Goal: Transaction & Acquisition: Purchase product/service

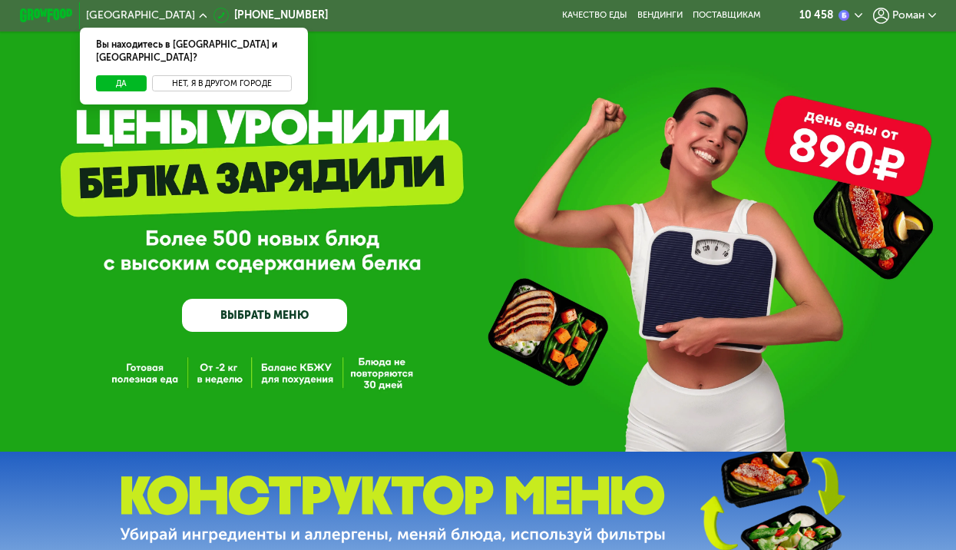
click at [190, 75] on button "Нет, я в другом городе" at bounding box center [222, 83] width 140 height 16
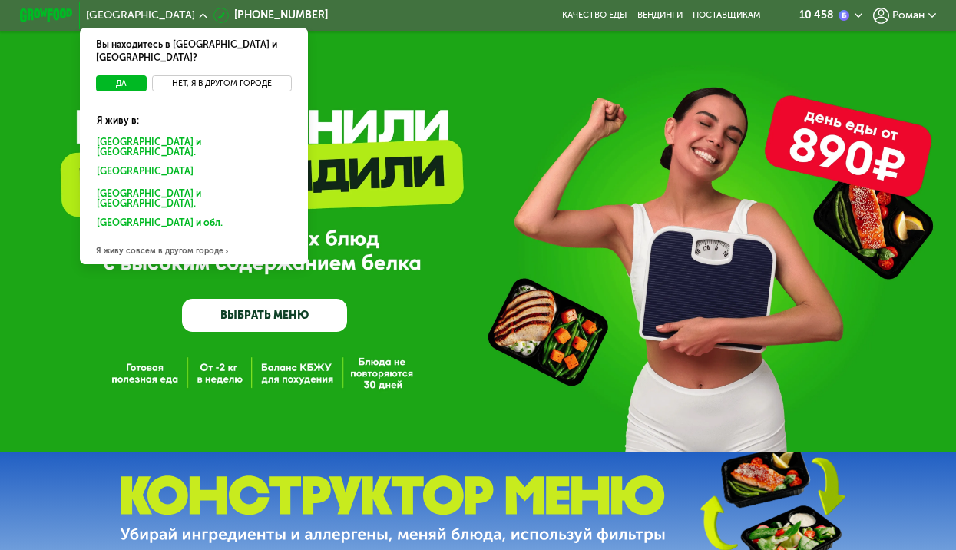
click at [190, 75] on button "Нет, я в другом городе" at bounding box center [222, 83] width 140 height 16
click at [51, 108] on div "GrowFood — доставка правильного питания ВЫБРАТЬ МЕНЮ" at bounding box center [478, 226] width 956 height 452
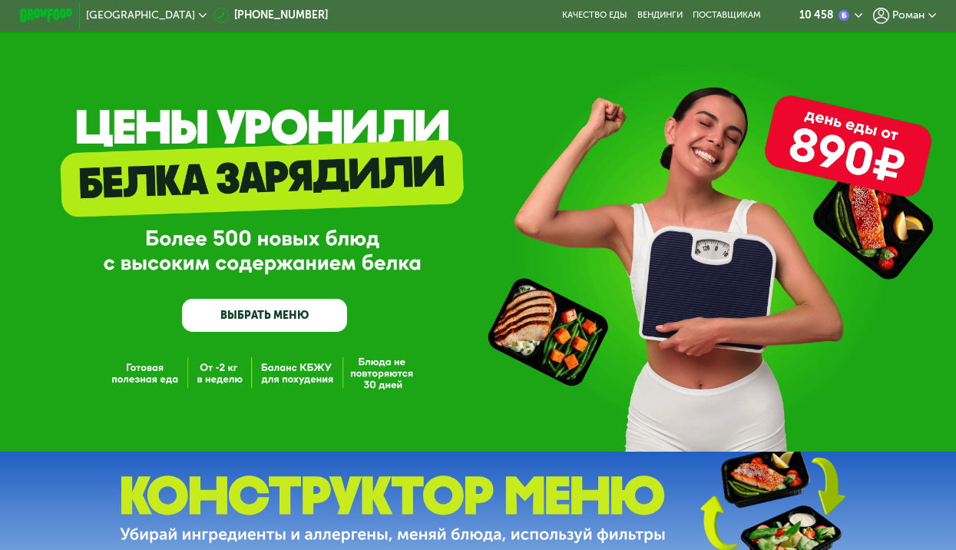
click at [902, 18] on span "Роман" at bounding box center [909, 15] width 32 height 11
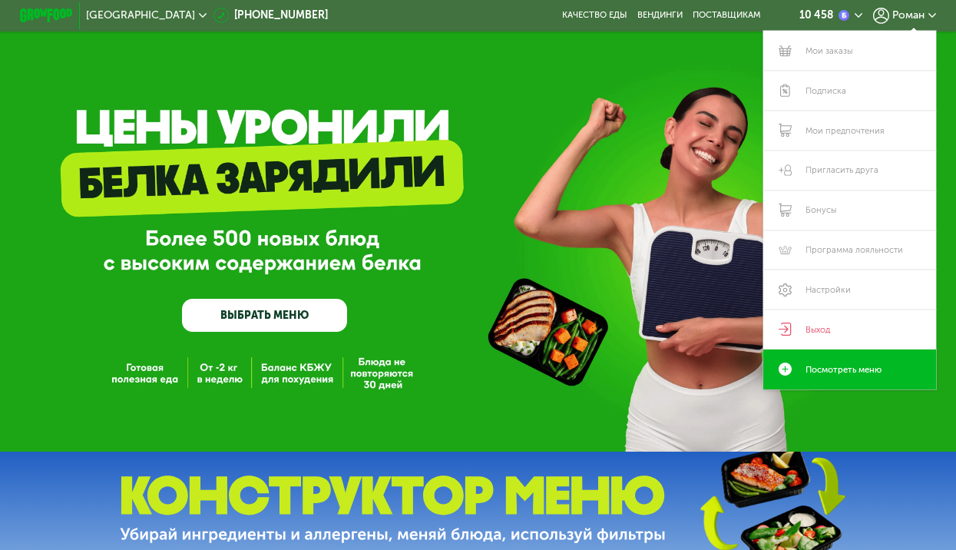
click at [896, 16] on div "Роман" at bounding box center [904, 16] width 63 height 16
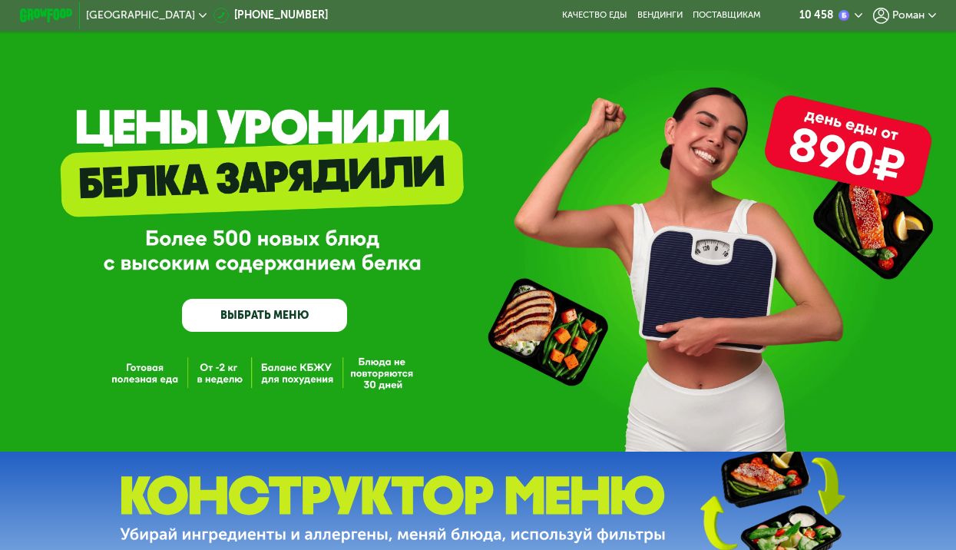
click at [890, 16] on icon at bounding box center [881, 16] width 16 height 16
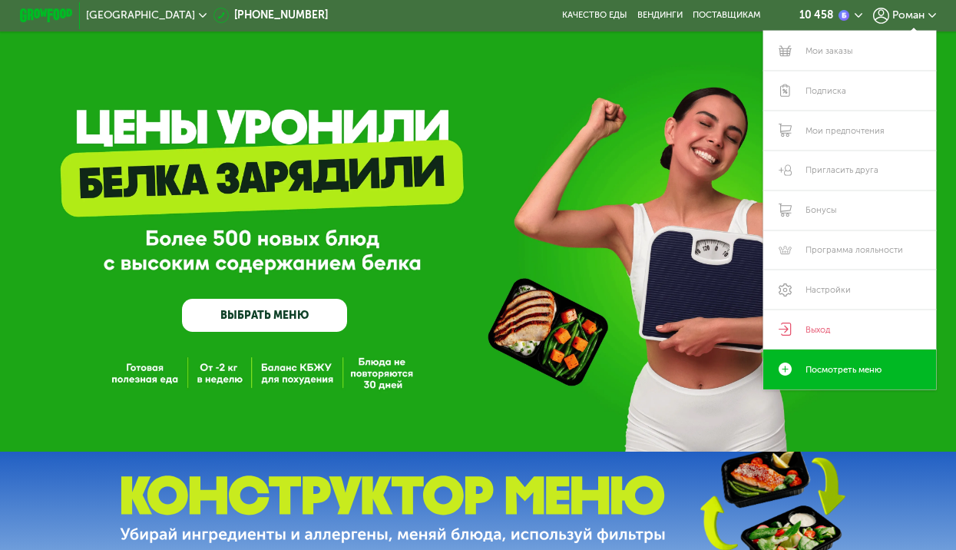
drag, startPoint x: 538, startPoint y: 254, endPoint x: 479, endPoint y: 240, distance: 59.8
click at [519, 251] on div "GrowFood — доставка правильного питания ВЫБРАТЬ МЕНЮ" at bounding box center [478, 242] width 956 height 179
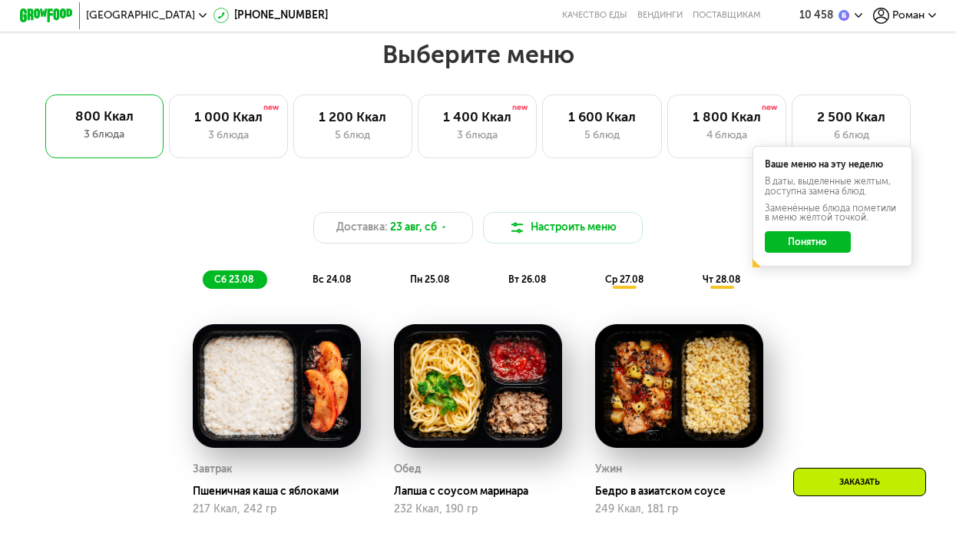
scroll to position [538, 0]
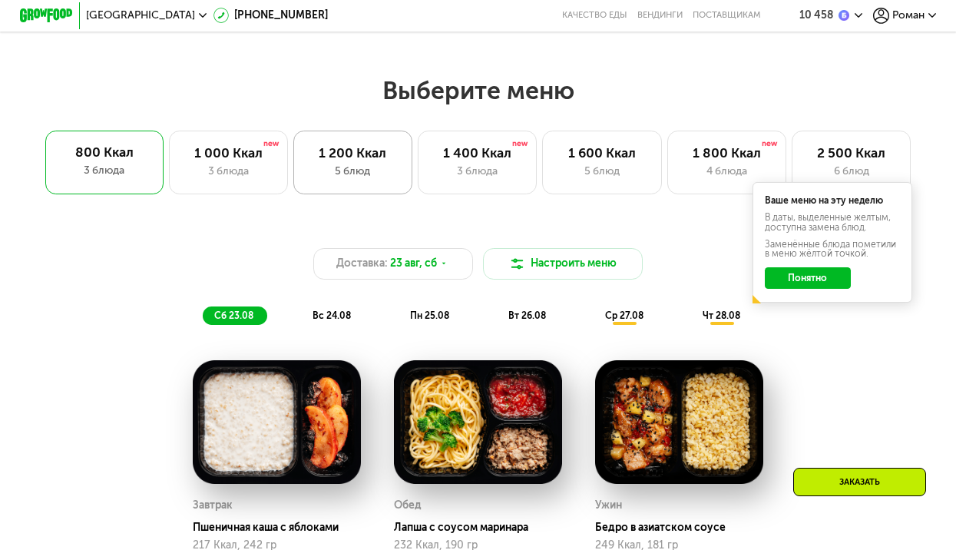
click at [418, 186] on div "1 200 Ккал 5 блюд" at bounding box center [477, 163] width 119 height 64
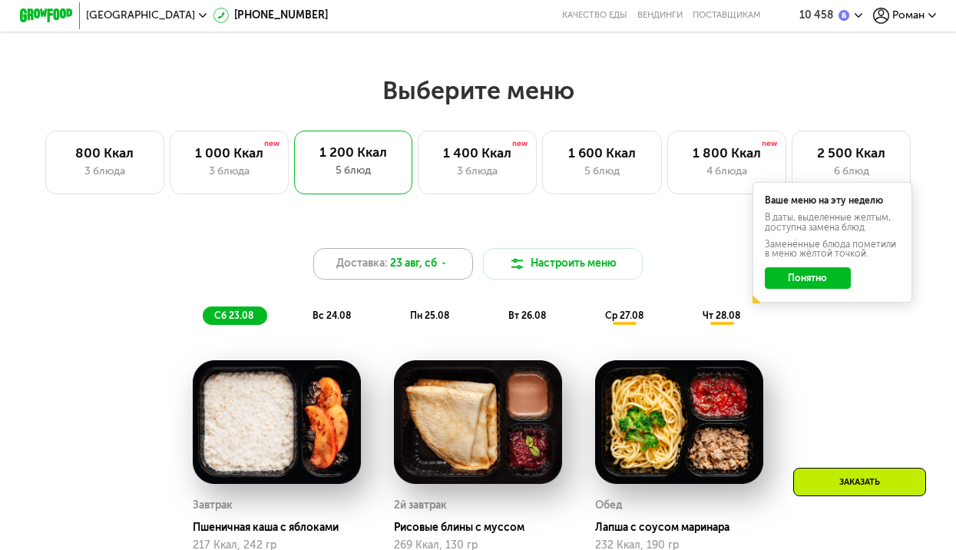
click at [454, 271] on div "Доставка: [DATE]" at bounding box center [393, 264] width 160 height 32
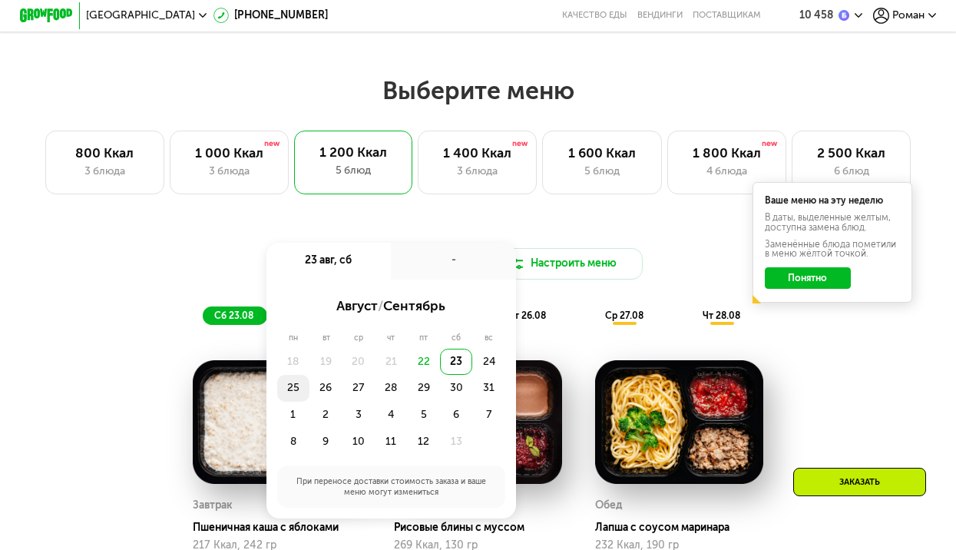
click at [310, 399] on div "25" at bounding box center [326, 388] width 32 height 27
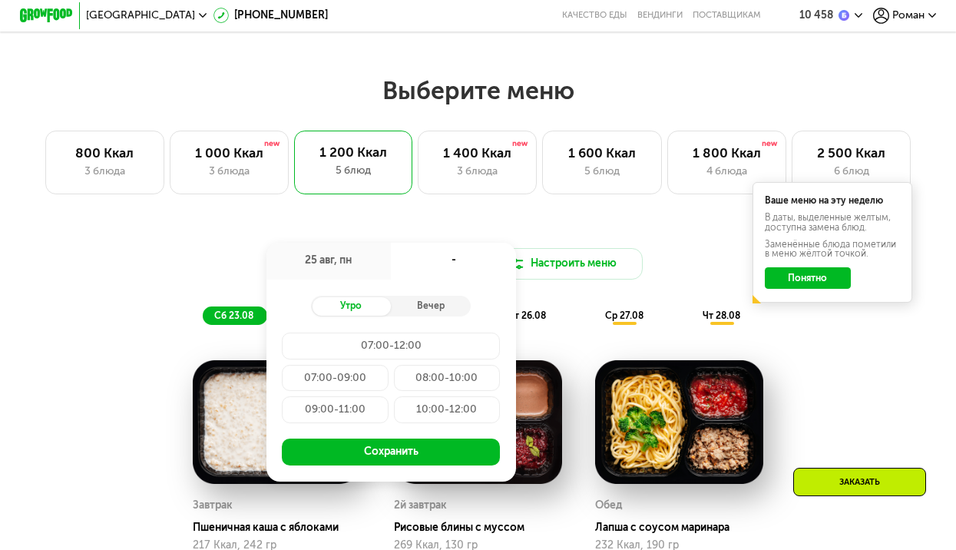
click at [394, 386] on div "07:00-09:00" at bounding box center [447, 378] width 106 height 27
click at [523, 224] on div "Доставка: [DATE] авг, пн 07:00-09:00 Утро Вечер 07:00-12:00 07:00-09:00 08:00-1…" at bounding box center [478, 498] width 956 height 581
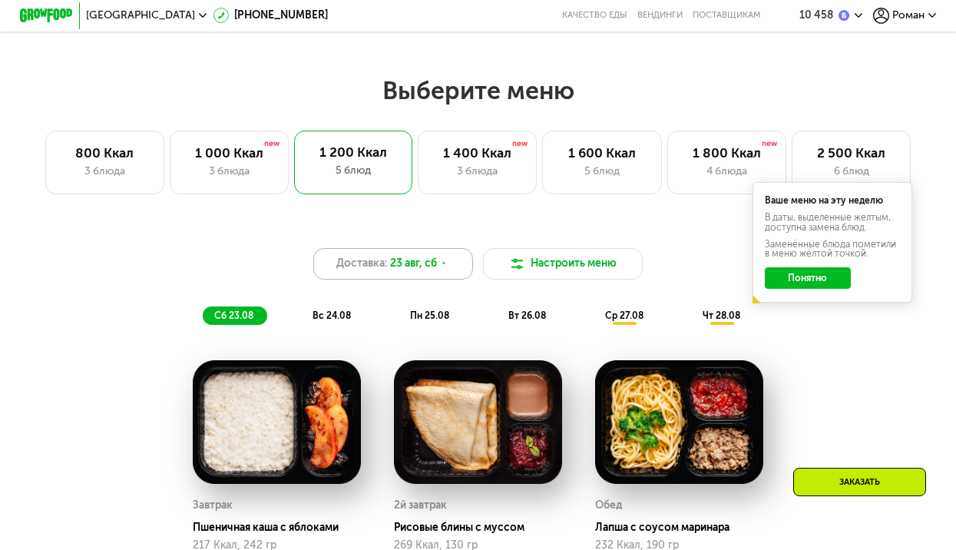
click at [448, 267] on icon at bounding box center [444, 264] width 8 height 8
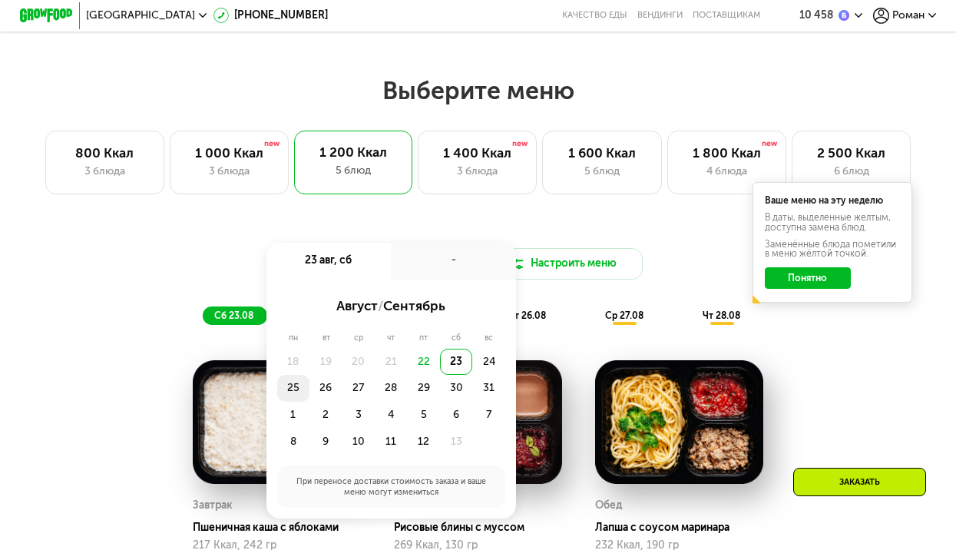
click at [310, 395] on div "25" at bounding box center [326, 388] width 32 height 27
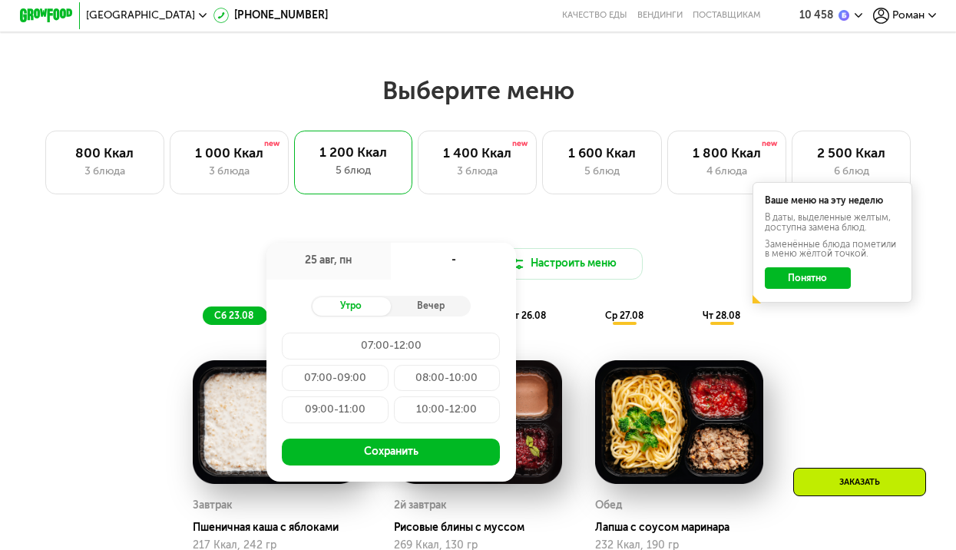
click at [394, 384] on div "07:00-09:00" at bounding box center [447, 378] width 106 height 27
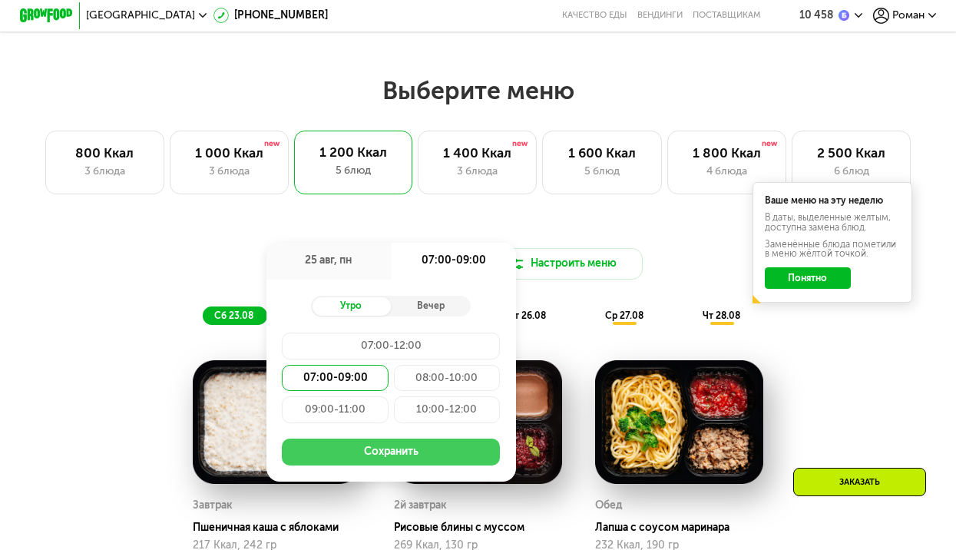
click at [437, 462] on button "Сохранить" at bounding box center [391, 452] width 218 height 27
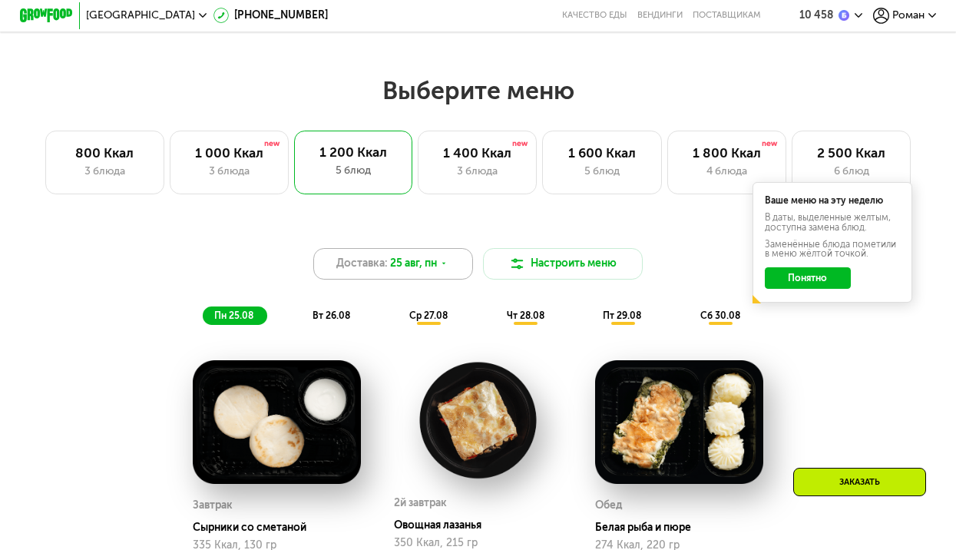
click at [451, 272] on div "Доставка: [DATE]" at bounding box center [393, 264] width 160 height 32
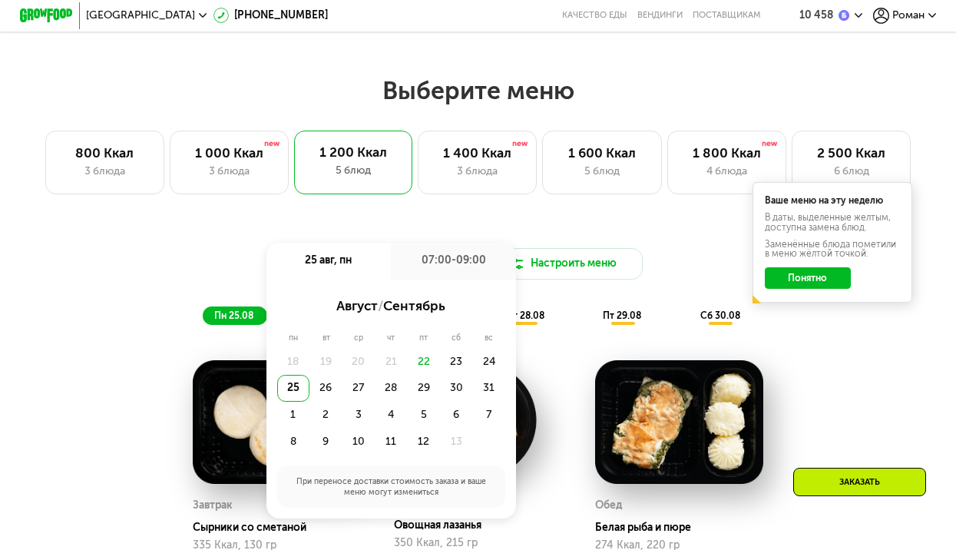
click at [559, 221] on div "Доставка: [DATE] авг, пн 07:00-09:00 август / сентябрь пн вт ср чт пт сб вс 18 …" at bounding box center [478, 536] width 956 height 657
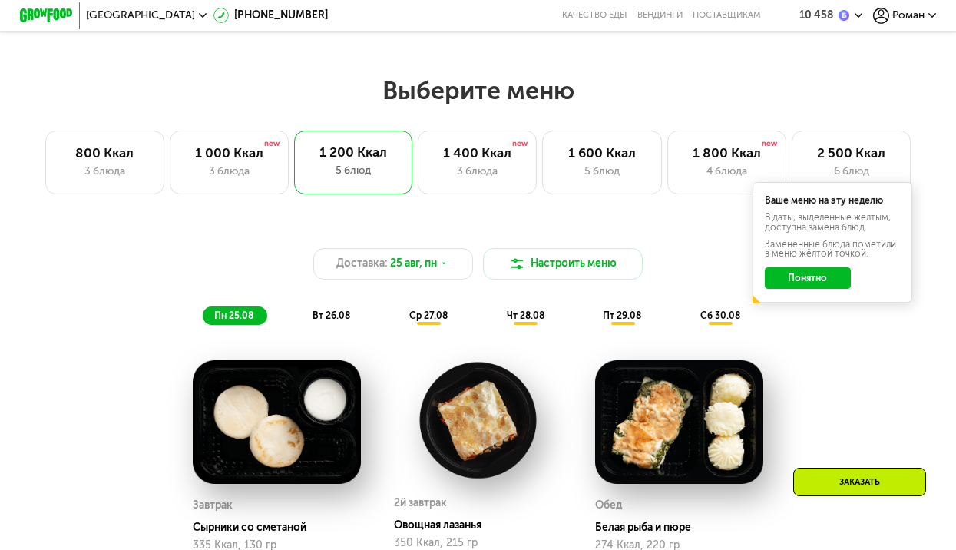
click at [708, 245] on div "Доставка: [DATE] Настроить меню пн 25.08 вт 26.08 ср 27.08 чт 28.08 пт 29.08 сб…" at bounding box center [478, 276] width 802 height 114
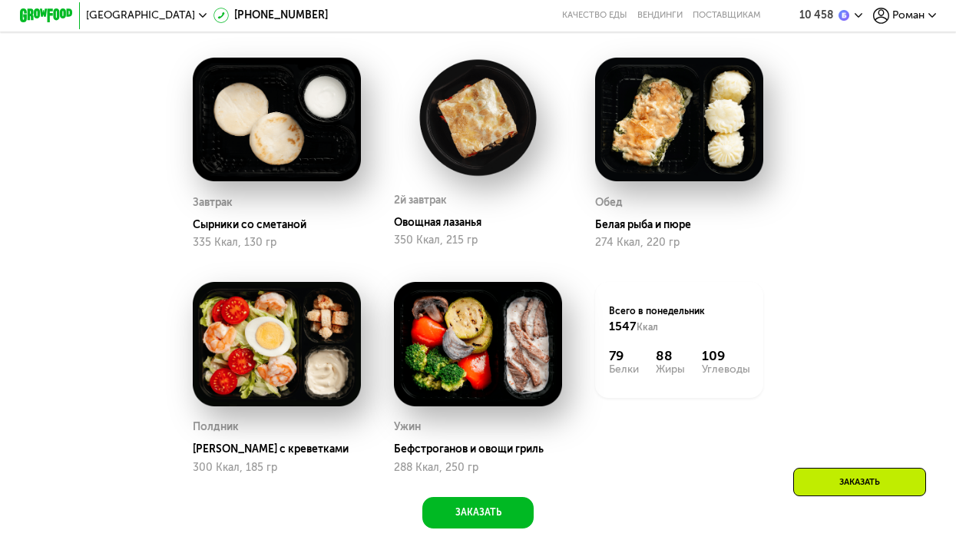
scroll to position [922, 0]
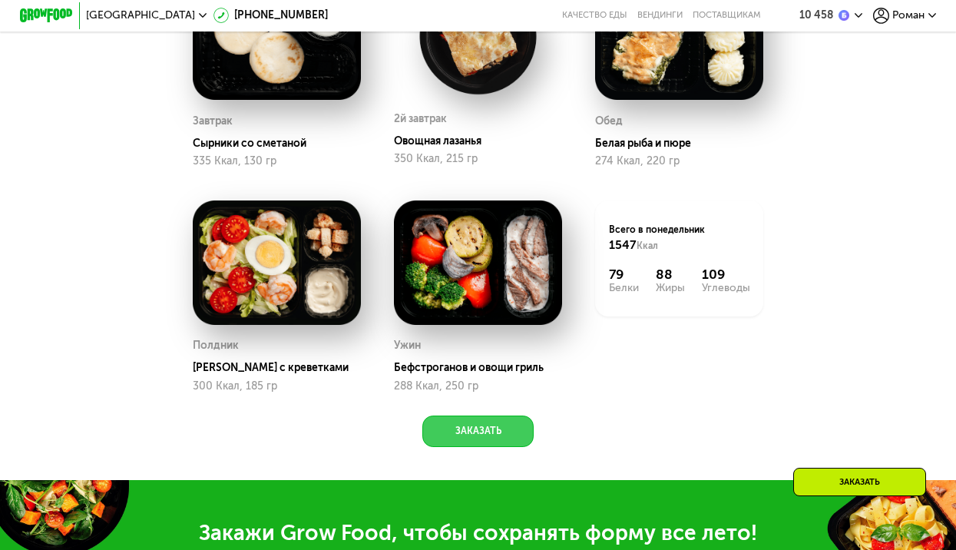
click at [501, 430] on button "Заказать" at bounding box center [478, 432] width 111 height 32
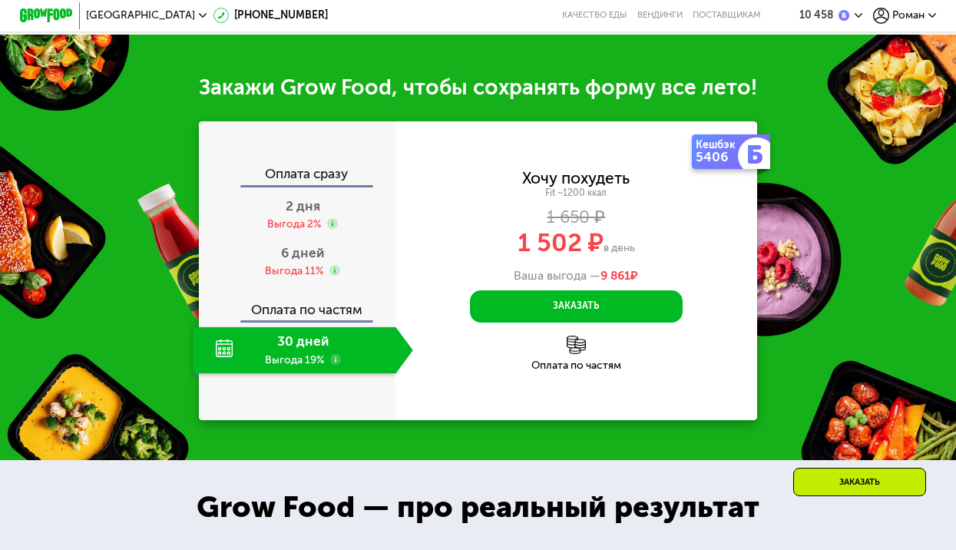
scroll to position [1417, 0]
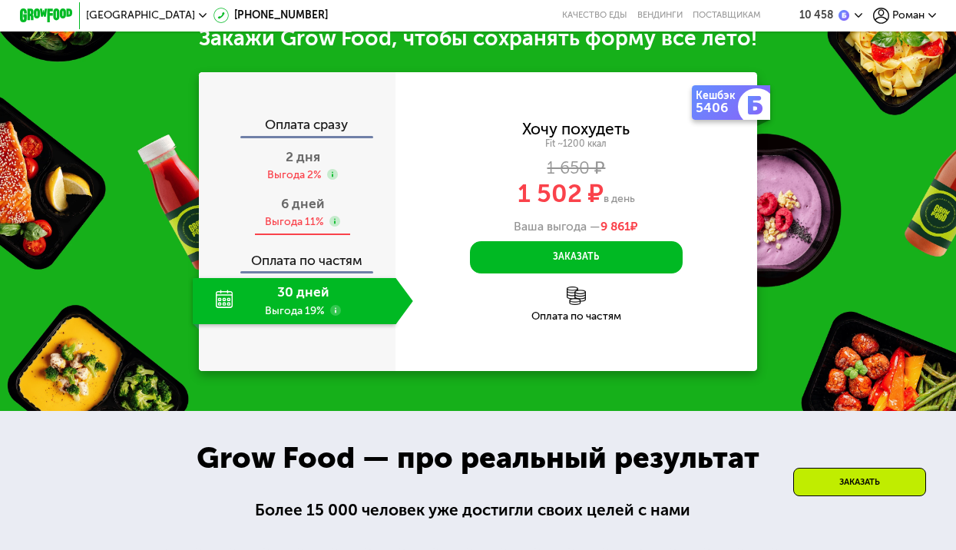
click at [297, 211] on span "6 дней" at bounding box center [302, 203] width 43 height 15
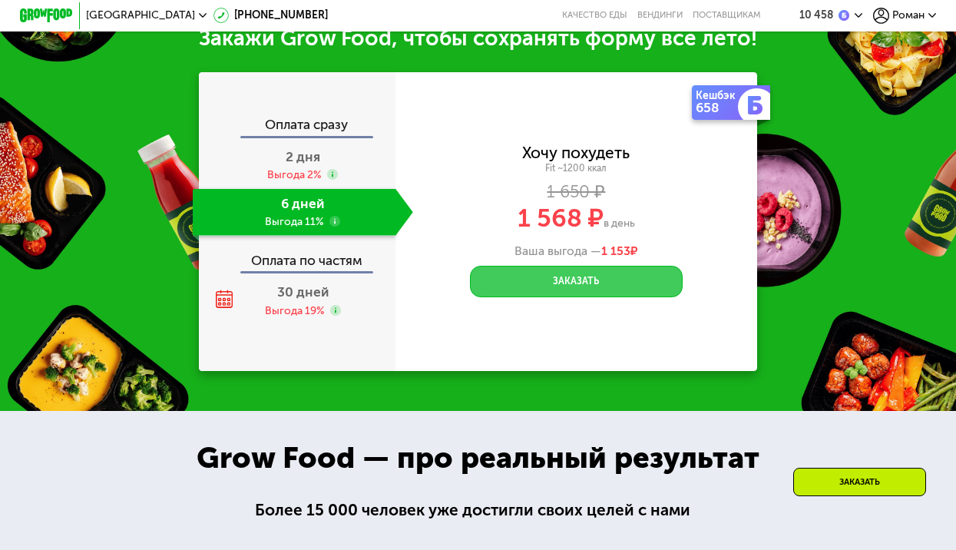
click at [575, 298] on button "Заказать" at bounding box center [576, 282] width 213 height 32
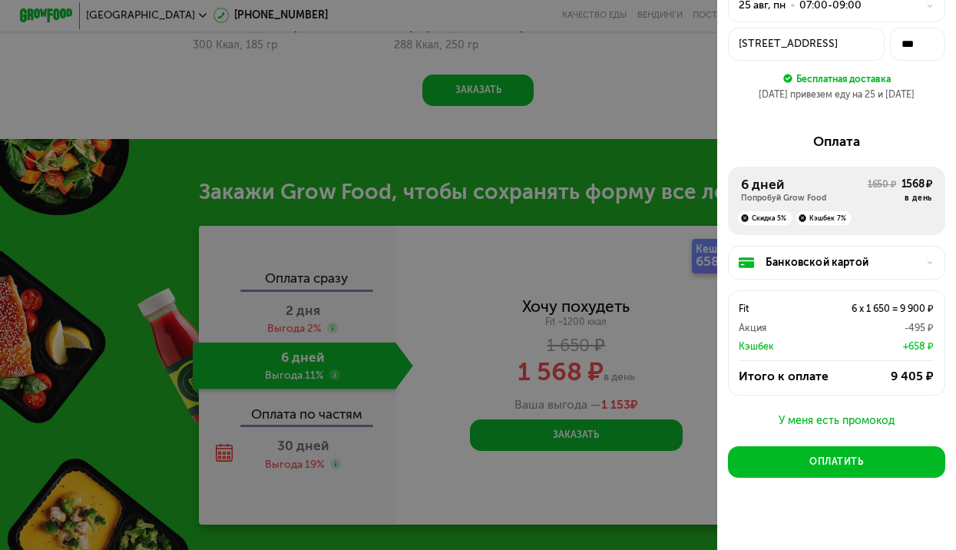
scroll to position [88, 0]
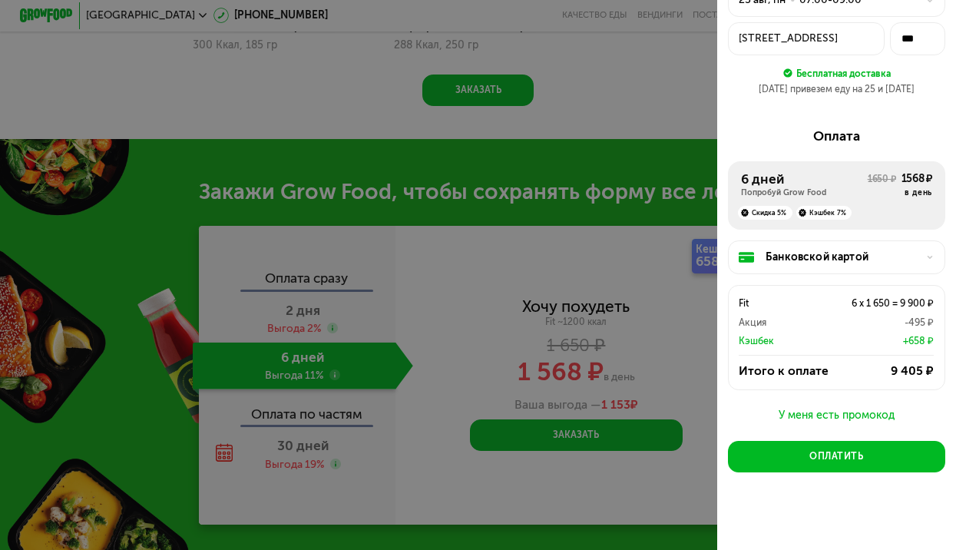
click at [673, 354] on div at bounding box center [478, 275] width 956 height 550
drag, startPoint x: 664, startPoint y: 279, endPoint x: 658, endPoint y: 240, distance: 39.7
click at [664, 277] on div at bounding box center [478, 275] width 956 height 550
click at [596, 184] on div at bounding box center [478, 275] width 956 height 550
click at [593, 171] on div at bounding box center [478, 275] width 956 height 550
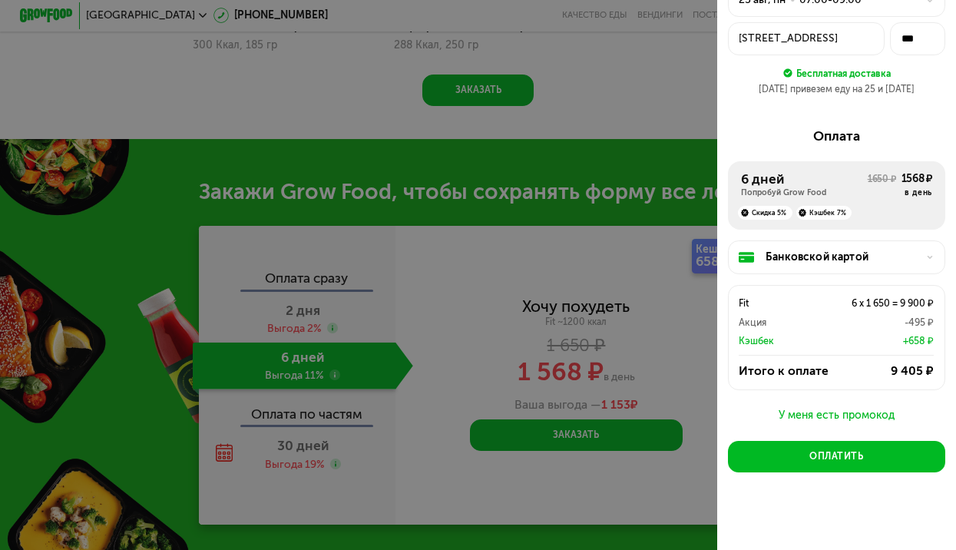
click at [592, 157] on div at bounding box center [478, 275] width 956 height 550
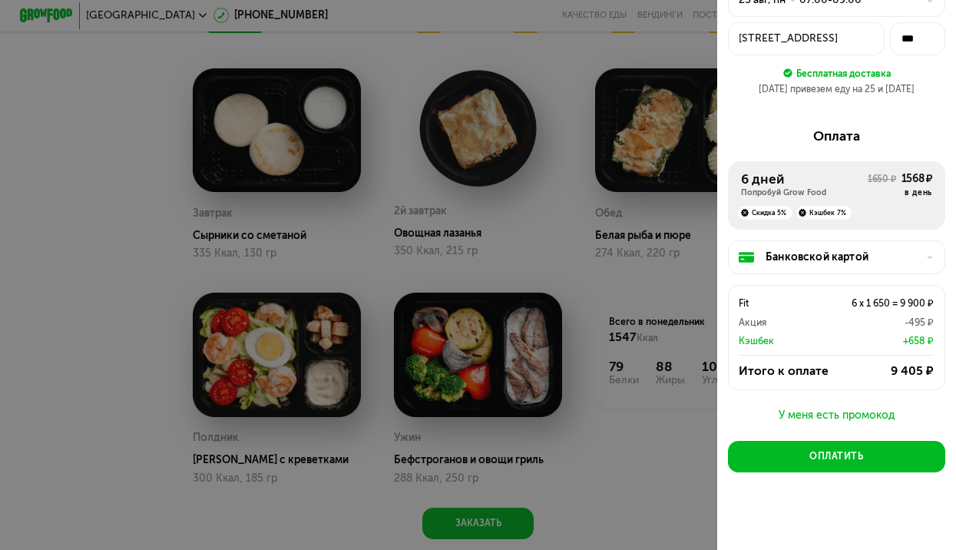
scroll to position [725, 0]
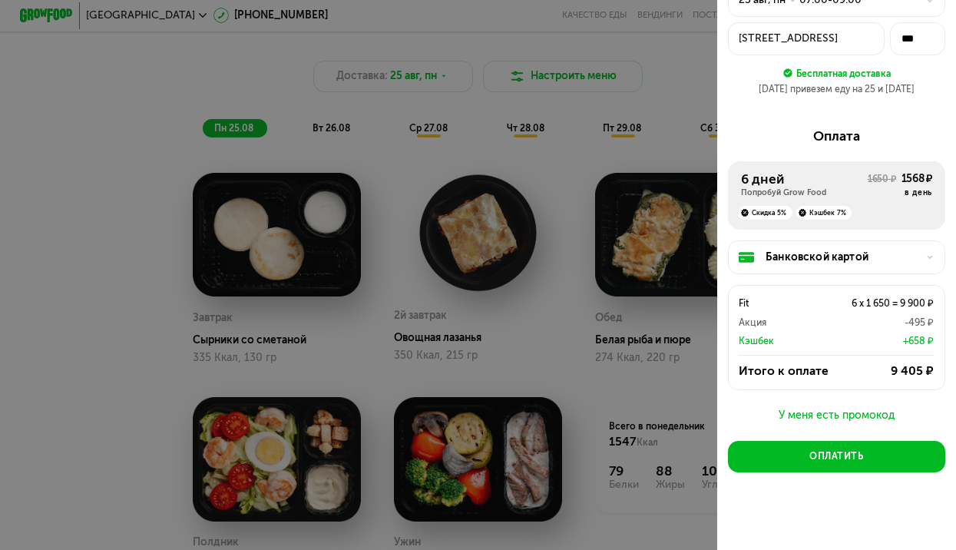
click at [537, 205] on div at bounding box center [478, 275] width 956 height 550
click at [797, 36] on div "[STREET_ADDRESS]" at bounding box center [806, 39] width 134 height 16
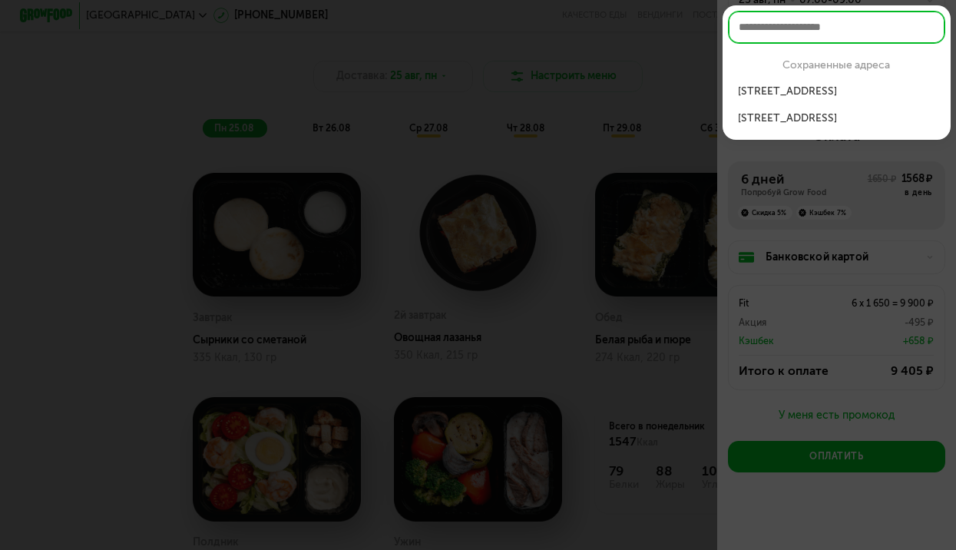
click at [685, 177] on div at bounding box center [478, 275] width 956 height 550
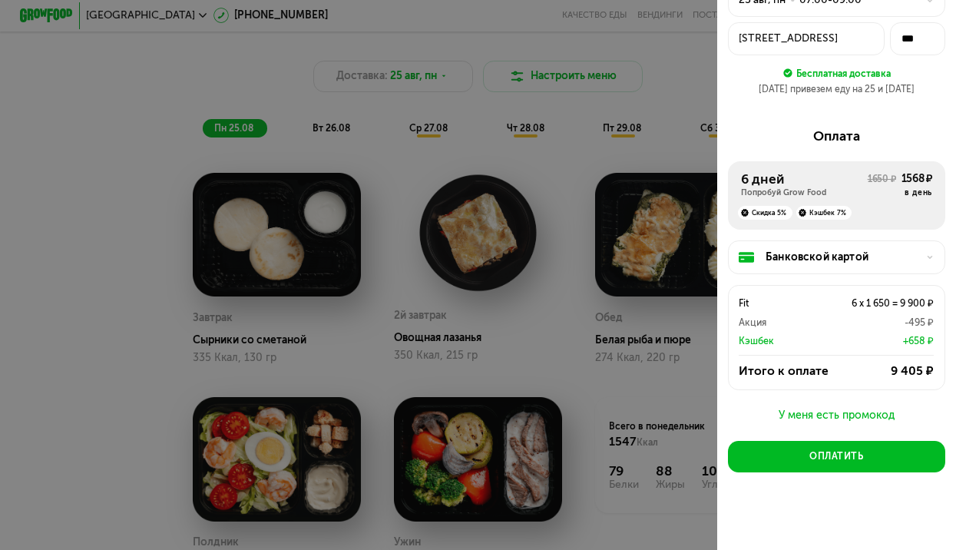
drag, startPoint x: 612, startPoint y: 126, endPoint x: 552, endPoint y: 109, distance: 62.3
click at [611, 124] on div at bounding box center [478, 275] width 956 height 550
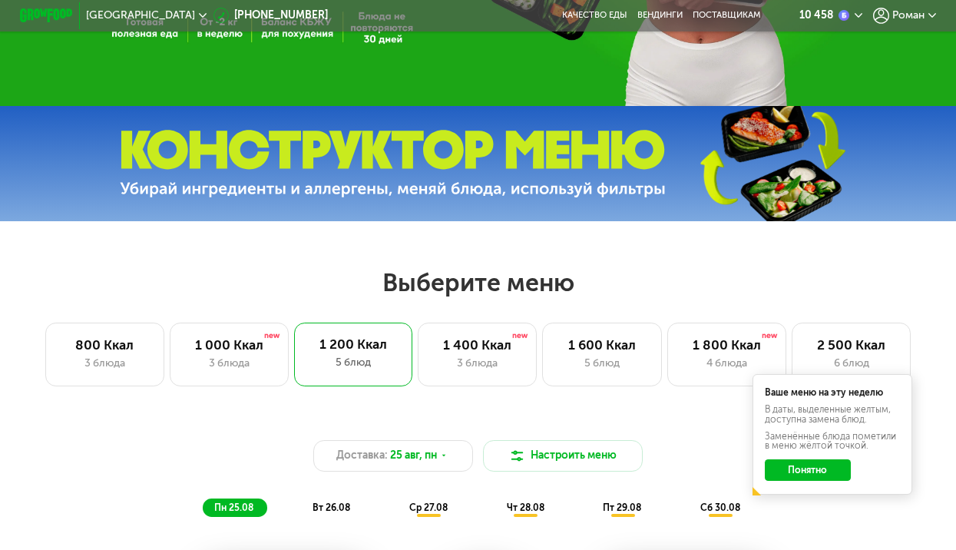
scroll to position [341, 0]
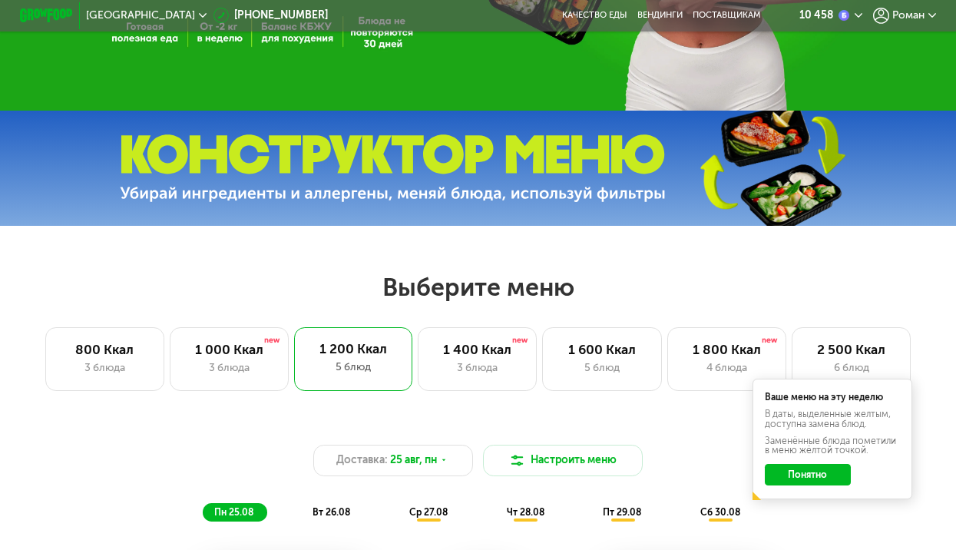
click at [925, 13] on span "Роман" at bounding box center [909, 15] width 32 height 11
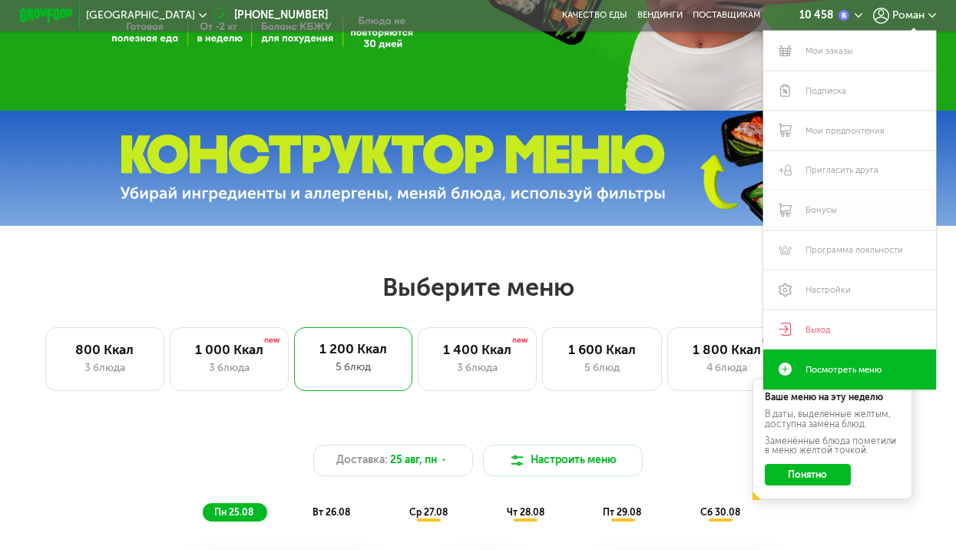
click at [817, 216] on link "Бонусы" at bounding box center [850, 211] width 173 height 40
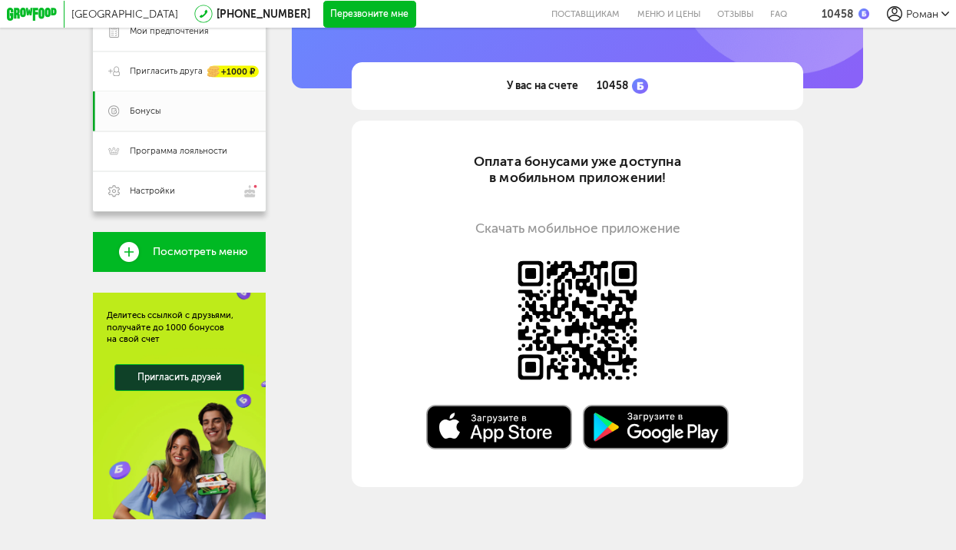
click at [876, 295] on div "Москва [PHONE_NUMBER] Перезвоните мне поставщикам Меню и цены Отзывы FAQ 10458 …" at bounding box center [478, 141] width 956 height 864
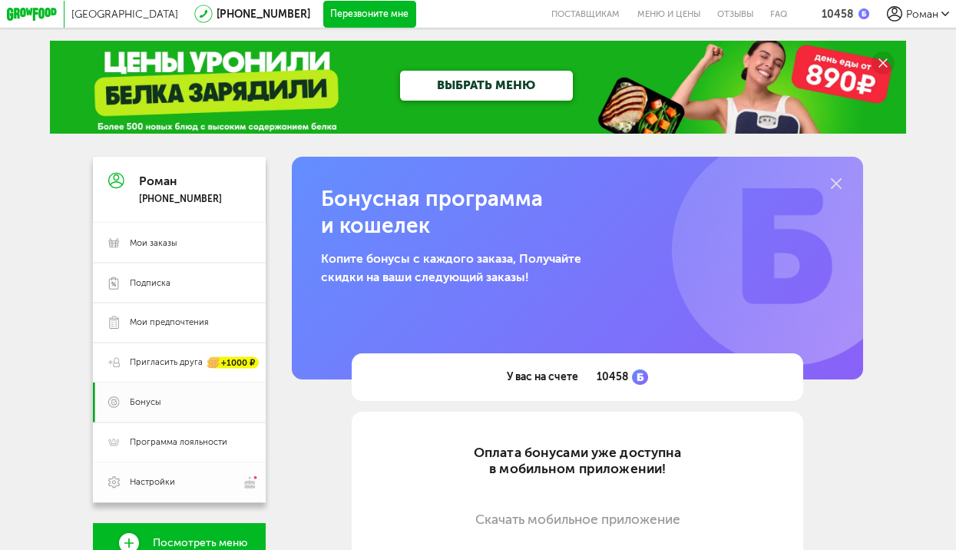
click at [166, 482] on span "Настройки" at bounding box center [152, 482] width 45 height 12
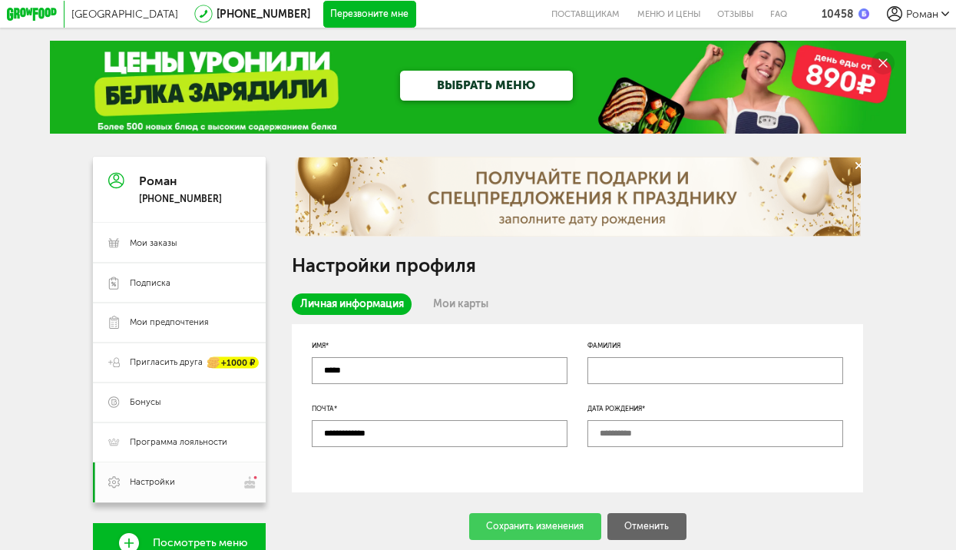
click at [627, 439] on input "text" at bounding box center [716, 433] width 256 height 27
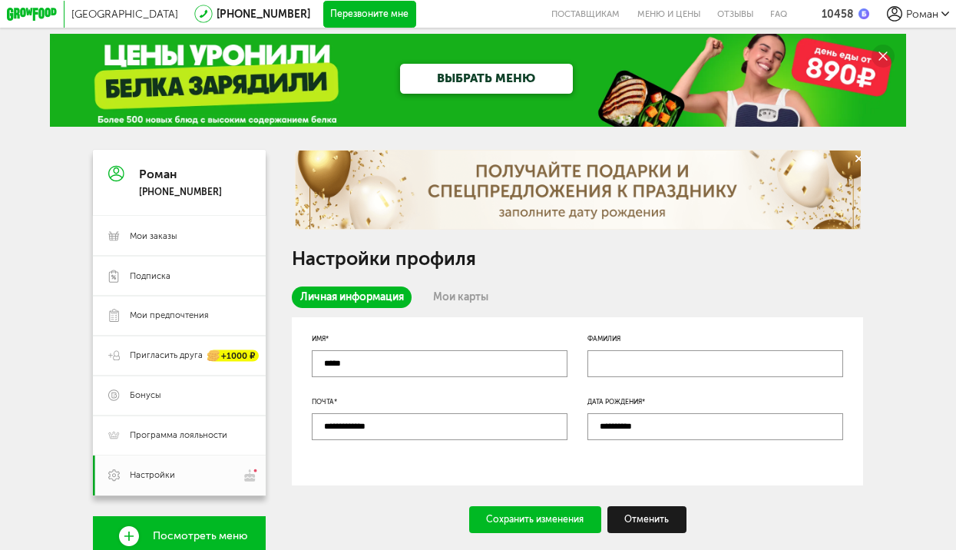
scroll to position [77, 0]
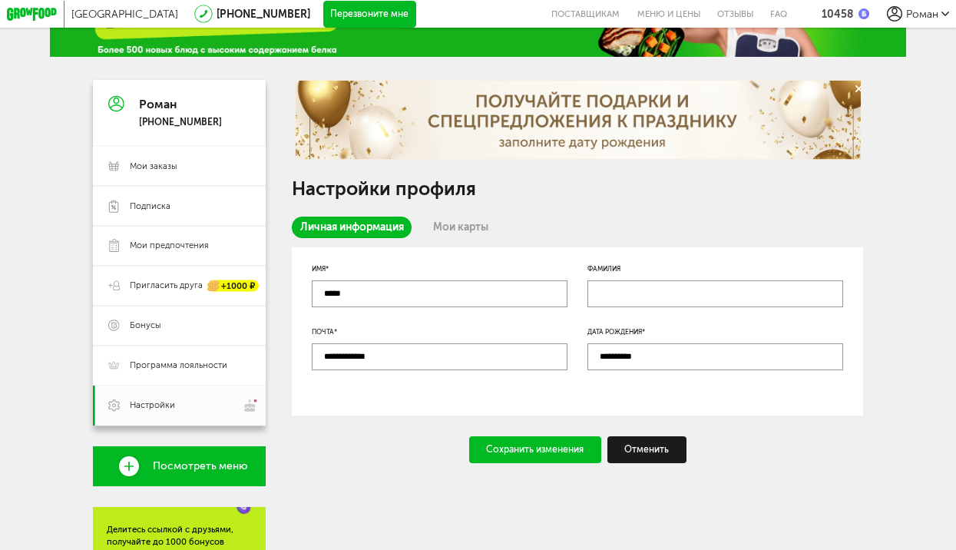
type input "**********"
click at [469, 234] on link "Мои карты" at bounding box center [460, 228] width 71 height 22
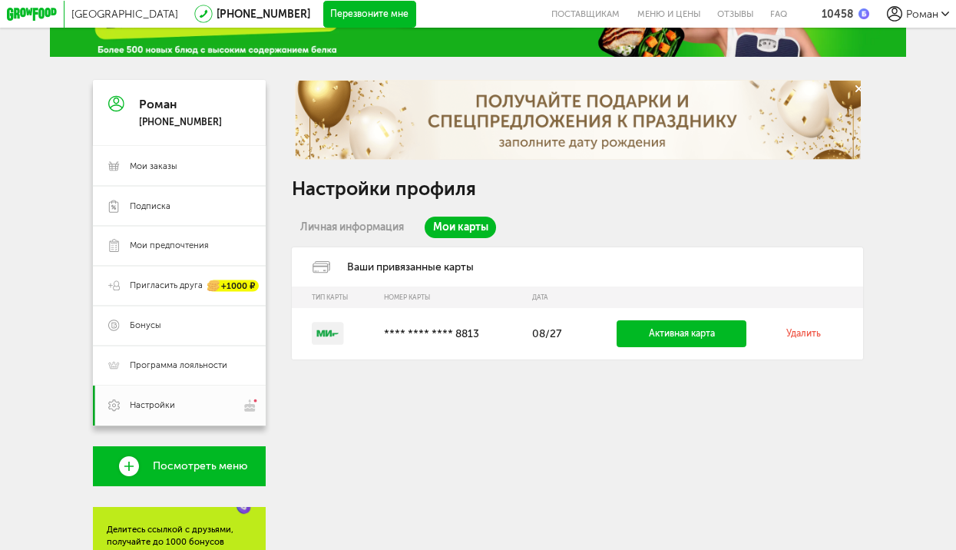
click at [335, 235] on link "Личная информация" at bounding box center [352, 228] width 120 height 22
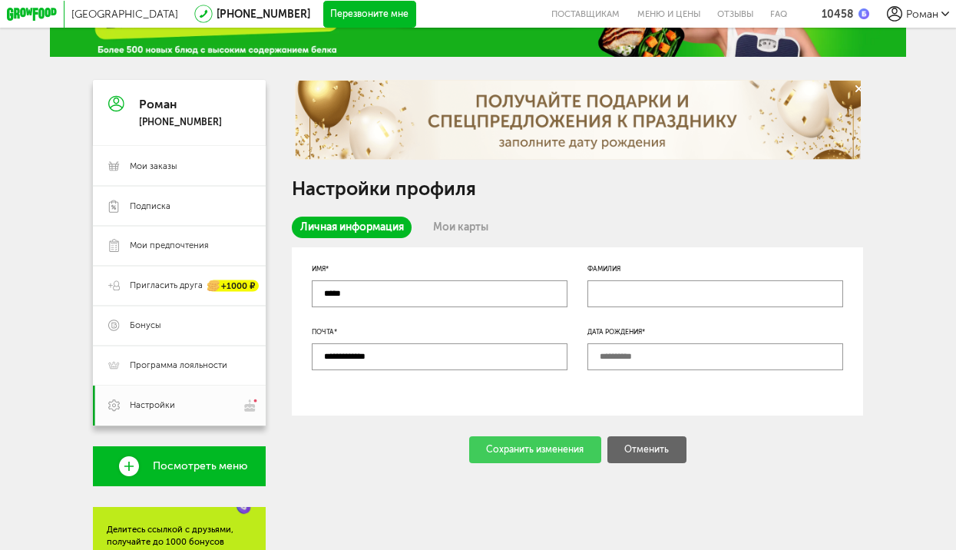
click at [562, 459] on div "Сохранить изменения Отменить" at bounding box center [578, 449] width 572 height 27
click at [184, 113] on div "Роман +7 (916) 990-96-69" at bounding box center [180, 113] width 83 height 31
click at [158, 110] on div "Роман" at bounding box center [180, 104] width 83 height 13
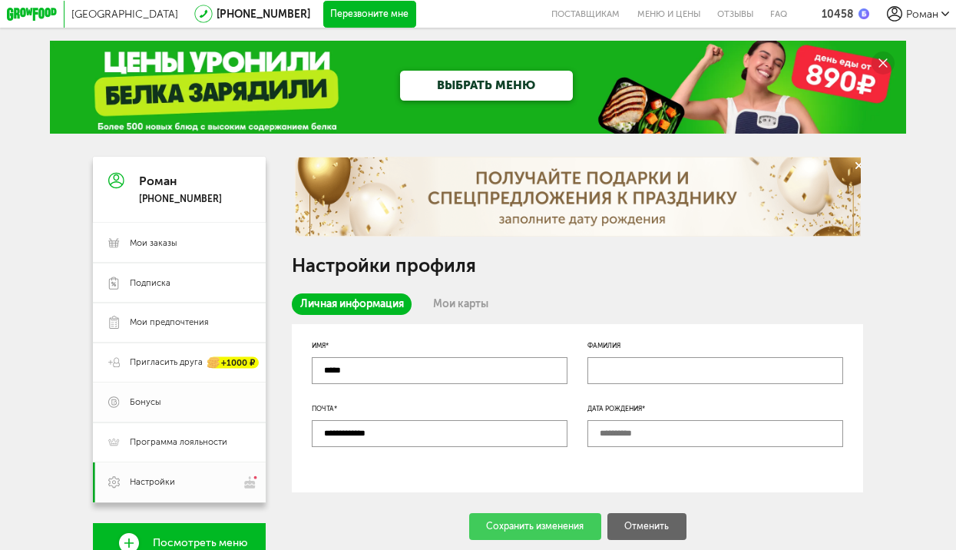
click at [168, 409] on span "Бонусы" at bounding box center [190, 402] width 121 height 12
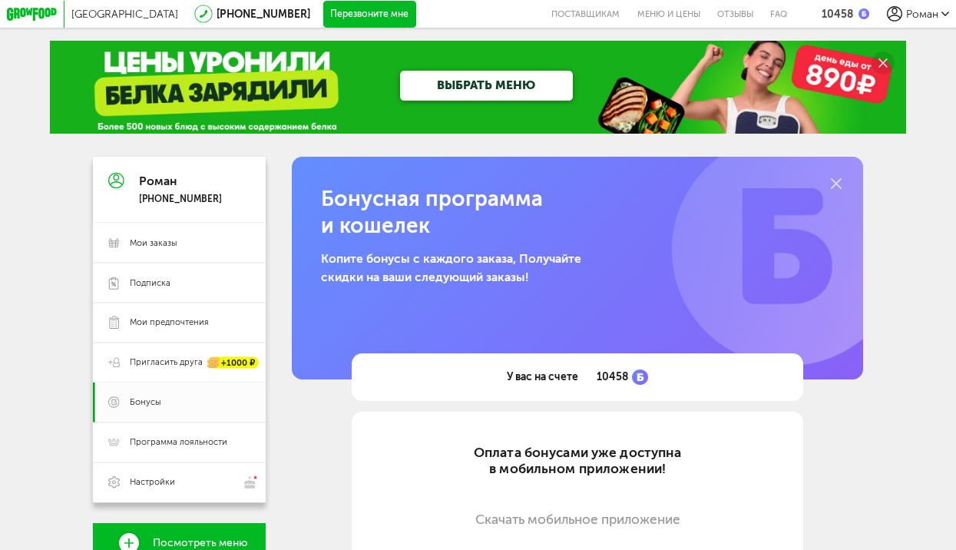
click at [0, 45] on div "Москва 8 (800) 555-21-78 Перезвоните мне поставщикам Меню и цены Отзывы FAQ 104…" at bounding box center [478, 432] width 956 height 864
click at [174, 250] on span "Мои заказы" at bounding box center [190, 243] width 121 height 12
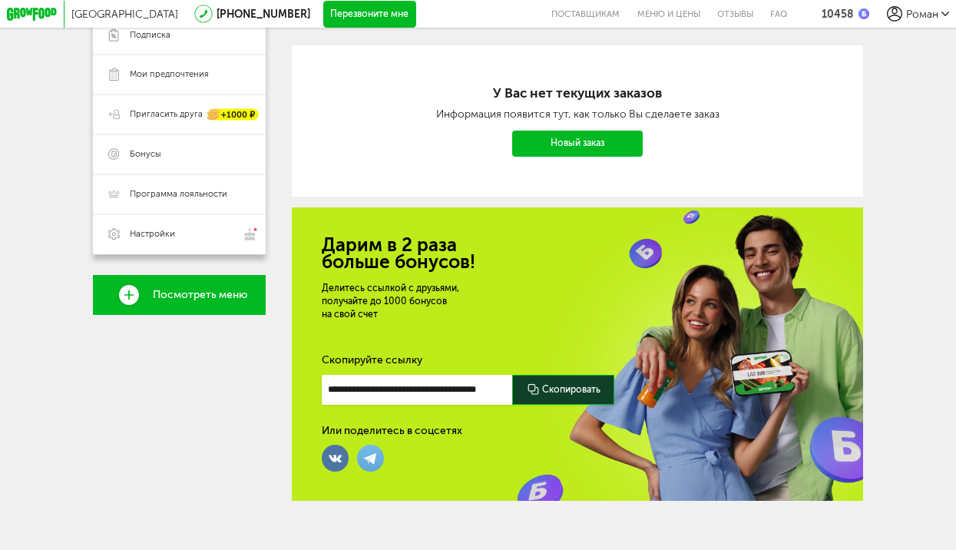
scroll to position [262, 0]
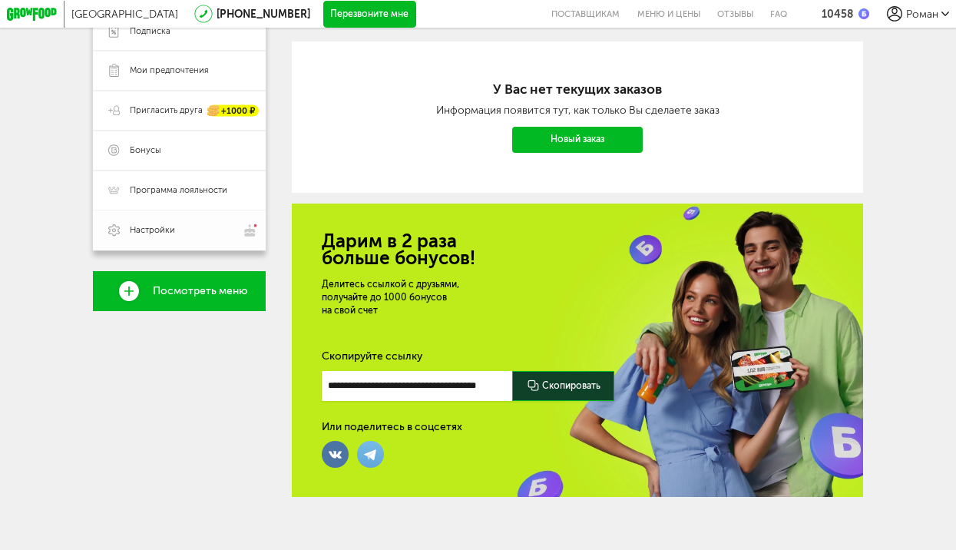
click at [201, 230] on span "Настройки" at bounding box center [190, 231] width 121 height 14
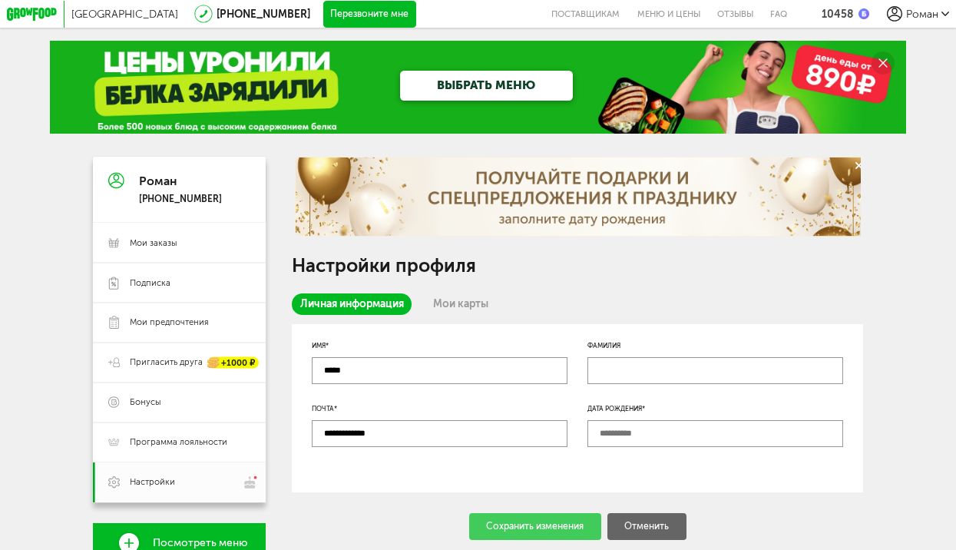
click at [94, 15] on span "[GEOGRAPHIC_DATA]" at bounding box center [124, 14] width 107 height 13
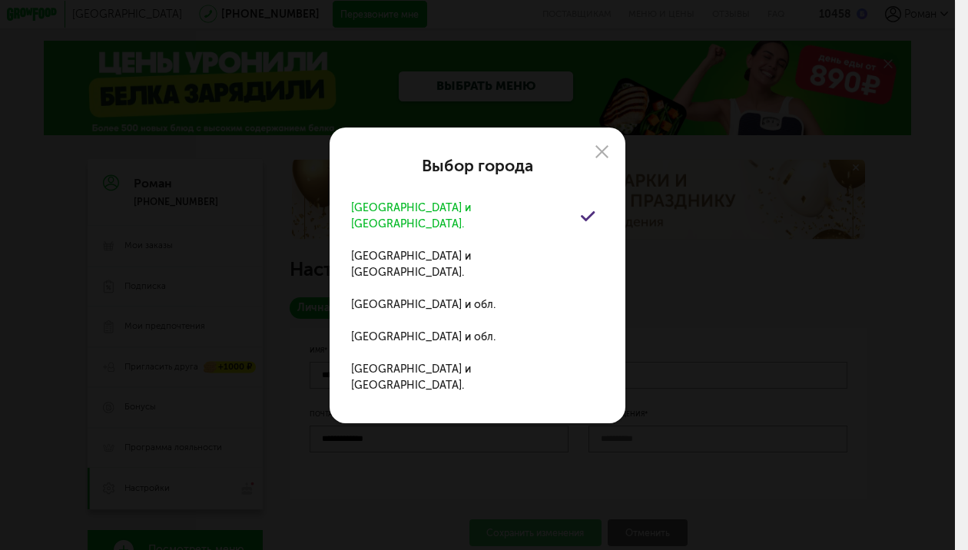
click at [406, 232] on div "Москва и обл." at bounding box center [465, 216] width 229 height 32
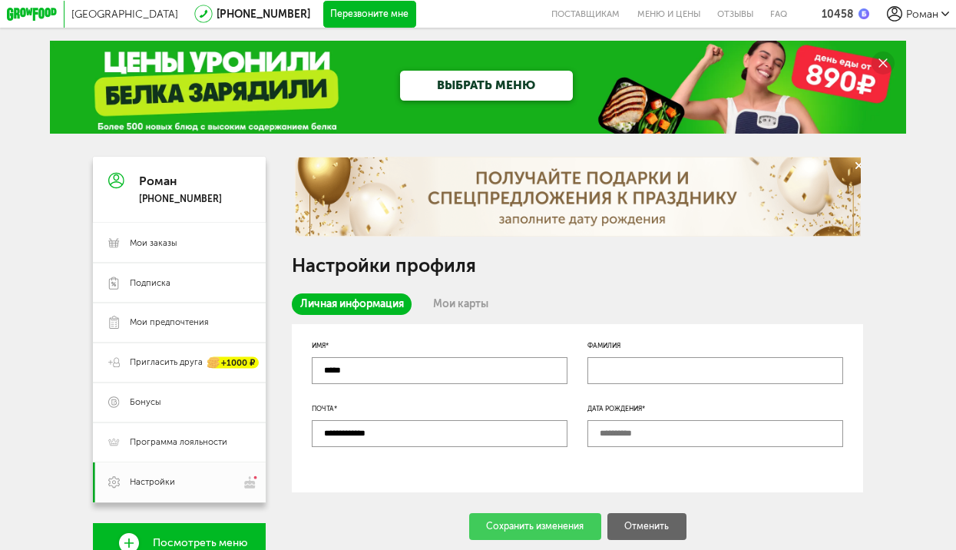
click at [940, 11] on div "Роман" at bounding box center [918, 14] width 63 height 16
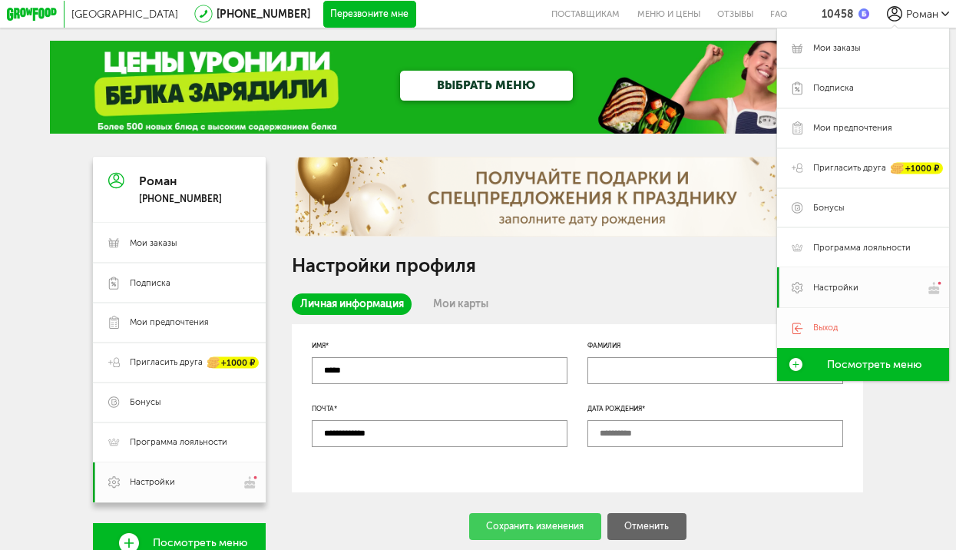
click at [850, 334] on span "Выход" at bounding box center [874, 328] width 121 height 12
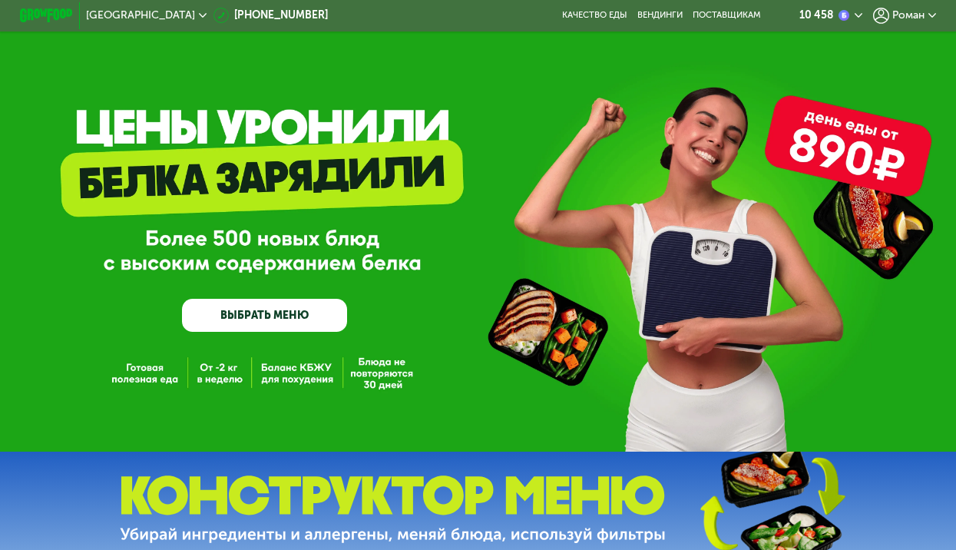
click at [861, 13] on icon at bounding box center [859, 16] width 8 height 8
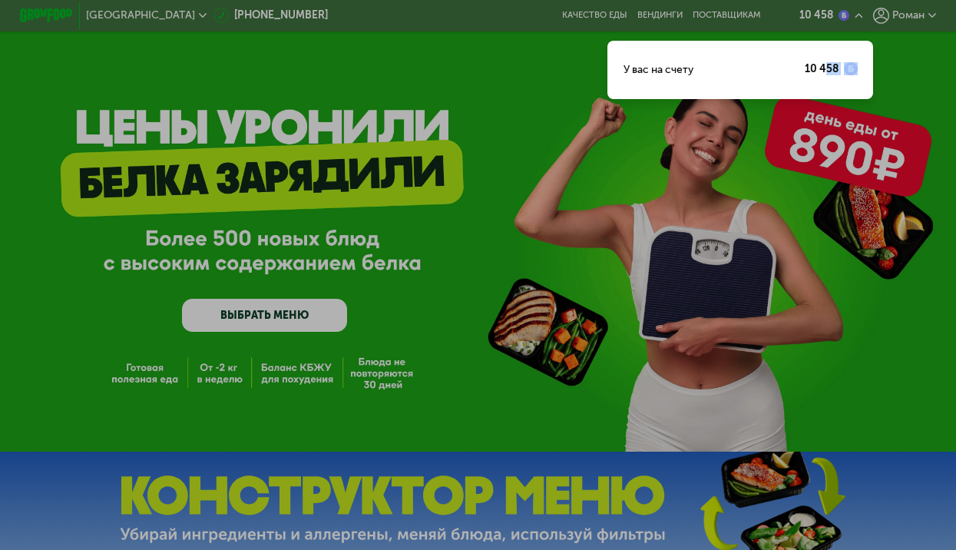
click at [830, 77] on div "10 458" at bounding box center [831, 70] width 52 height 16
click at [668, 75] on div "У вас на счету" at bounding box center [659, 70] width 70 height 16
click at [267, 111] on div at bounding box center [478, 275] width 956 height 550
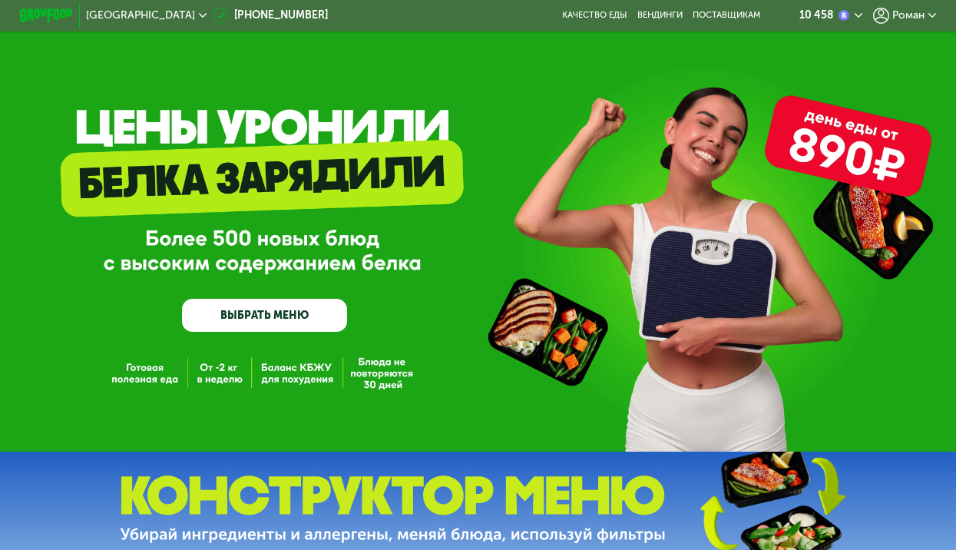
click at [57, 17] on img at bounding box center [46, 15] width 52 height 14
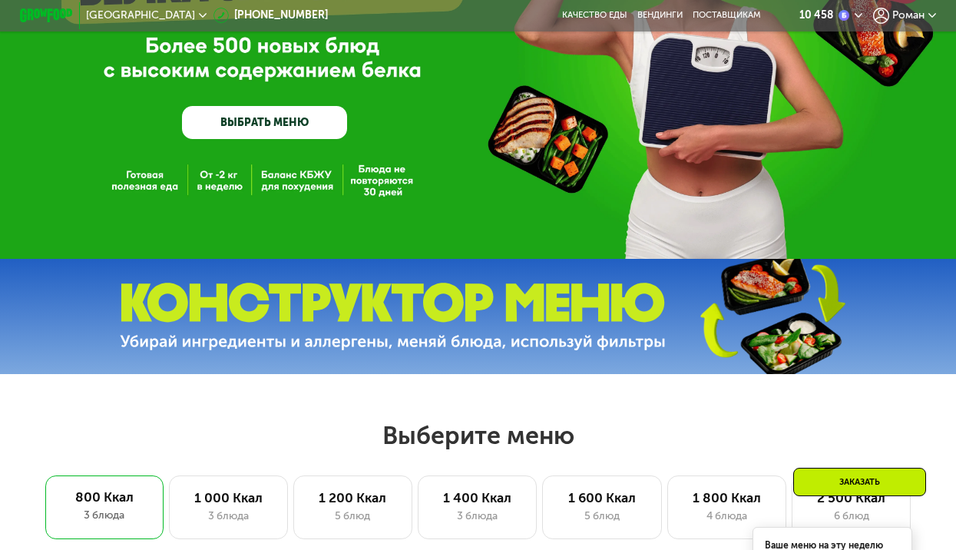
scroll to position [461, 0]
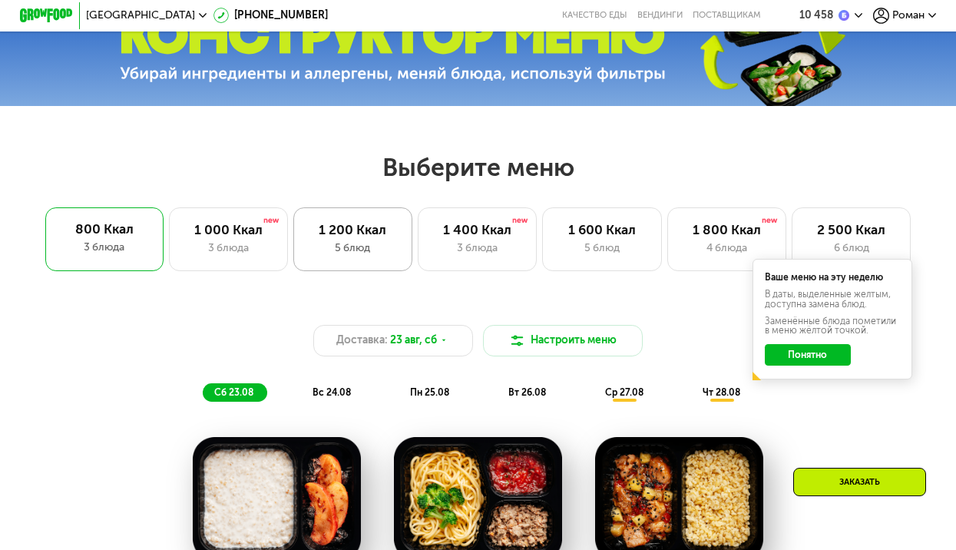
click at [341, 238] on div "1 200 Ккал" at bounding box center [352, 230] width 91 height 16
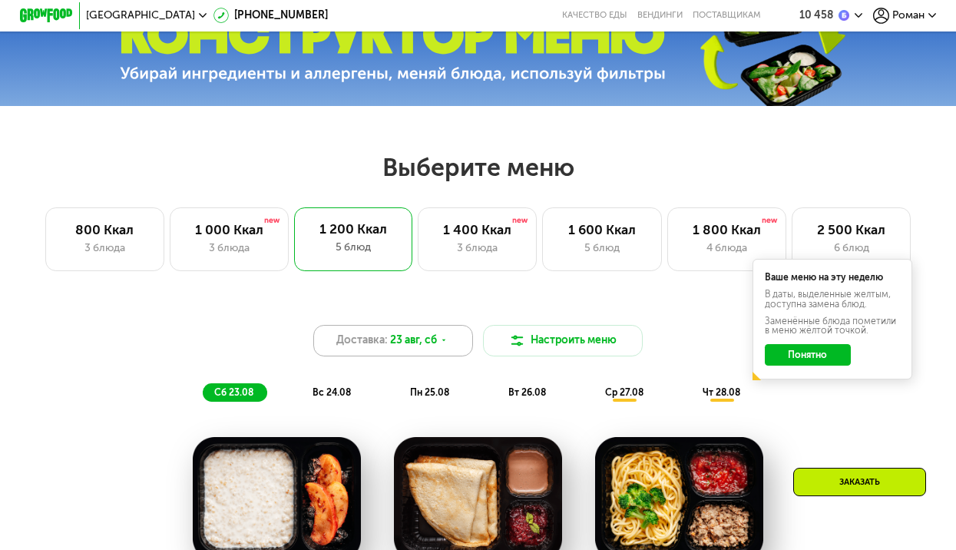
click at [429, 345] on span "23 авг, сб" at bounding box center [413, 341] width 47 height 16
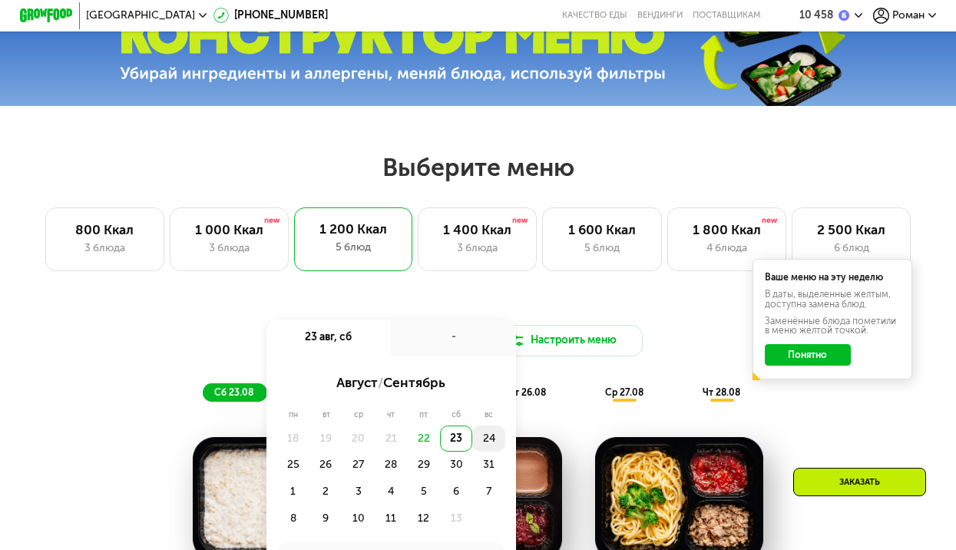
click at [310, 452] on div "24" at bounding box center [293, 465] width 32 height 27
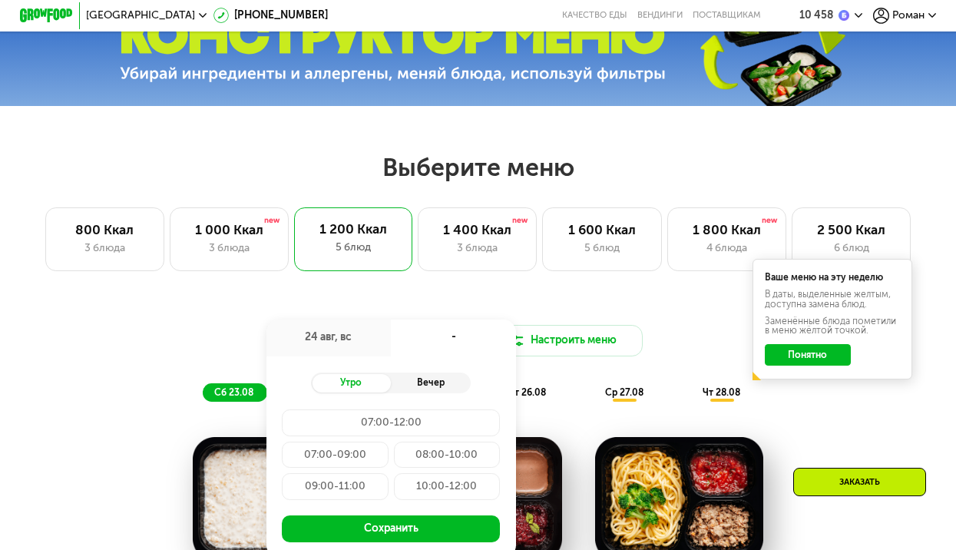
click at [431, 393] on div "Вечер" at bounding box center [431, 383] width 80 height 18
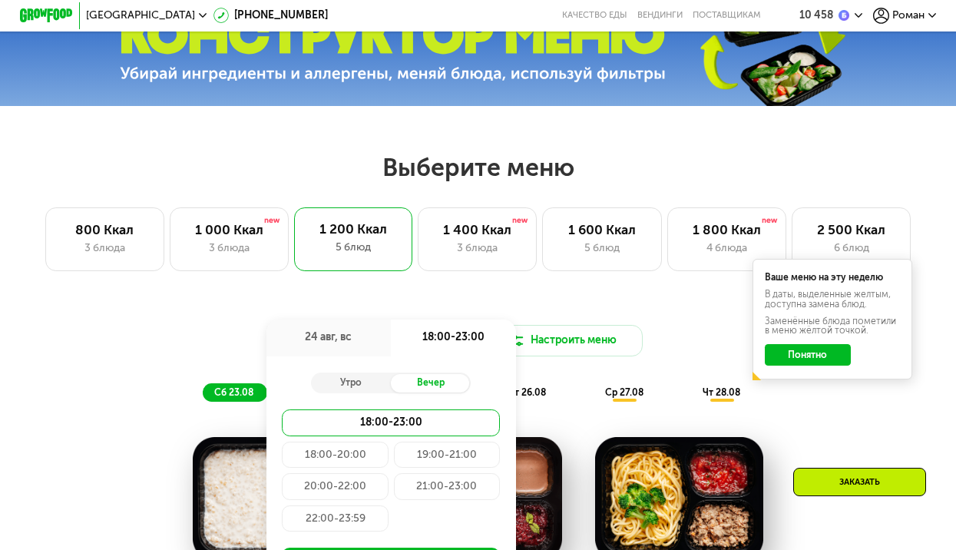
click at [394, 466] on div "18:00-20:00" at bounding box center [447, 455] width 106 height 27
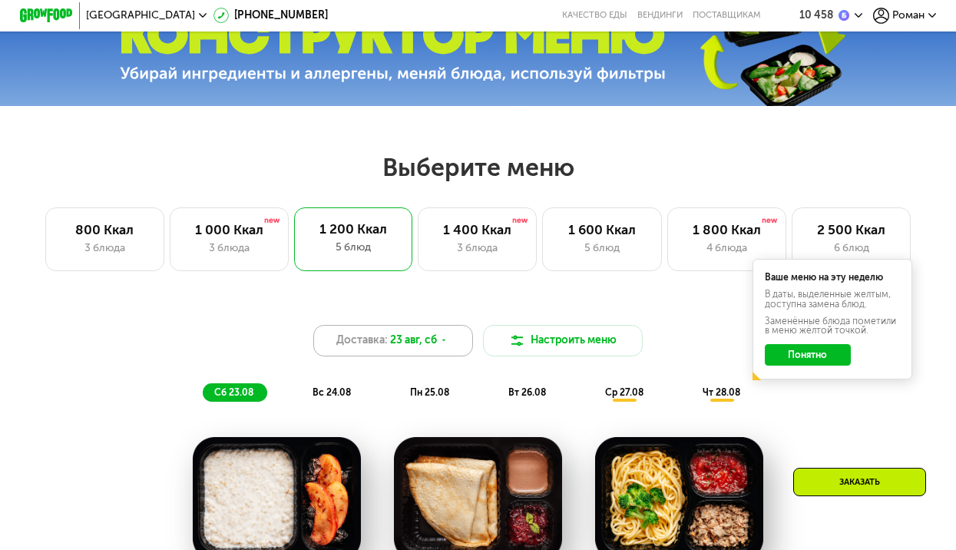
click at [418, 343] on span "23 авг, сб" at bounding box center [413, 341] width 47 height 16
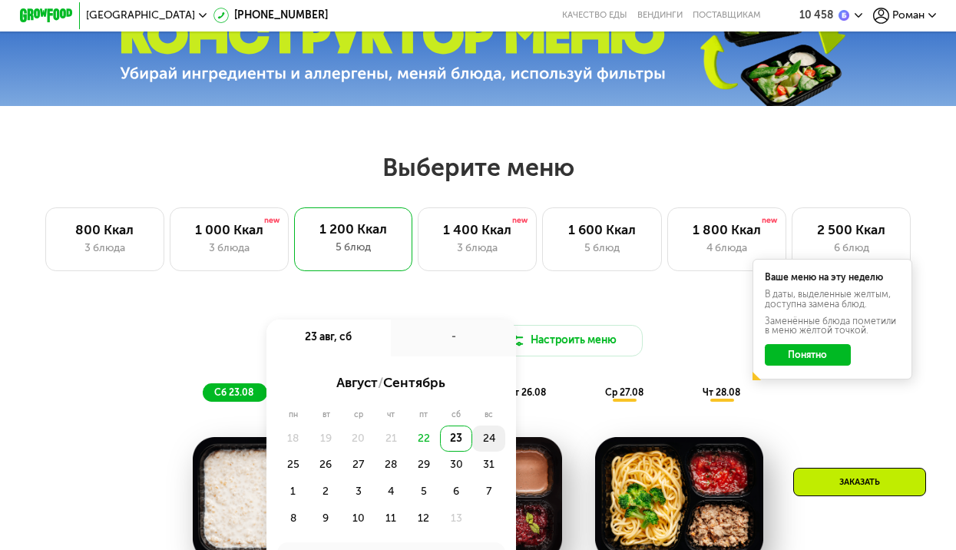
click at [310, 452] on div "24" at bounding box center [293, 465] width 32 height 27
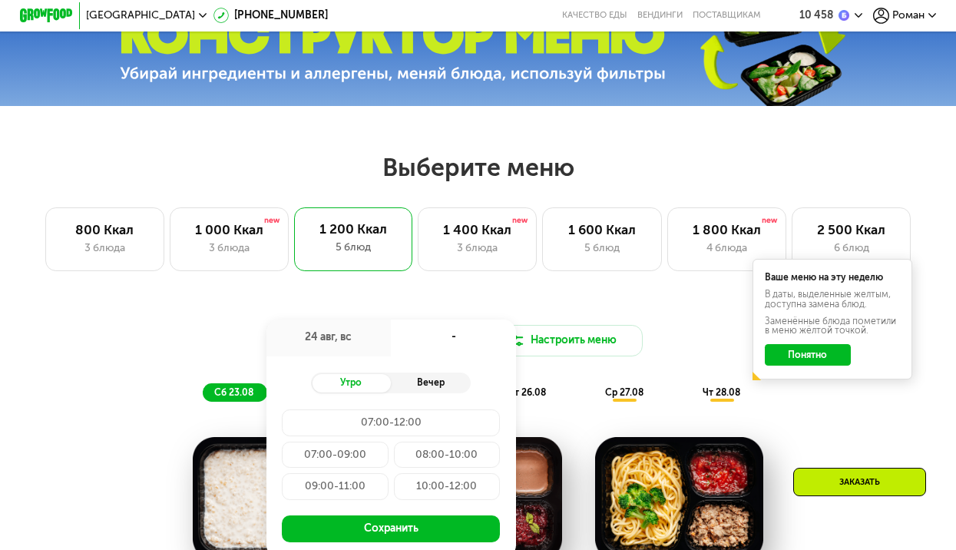
click at [429, 393] on div "Вечер" at bounding box center [431, 383] width 80 height 18
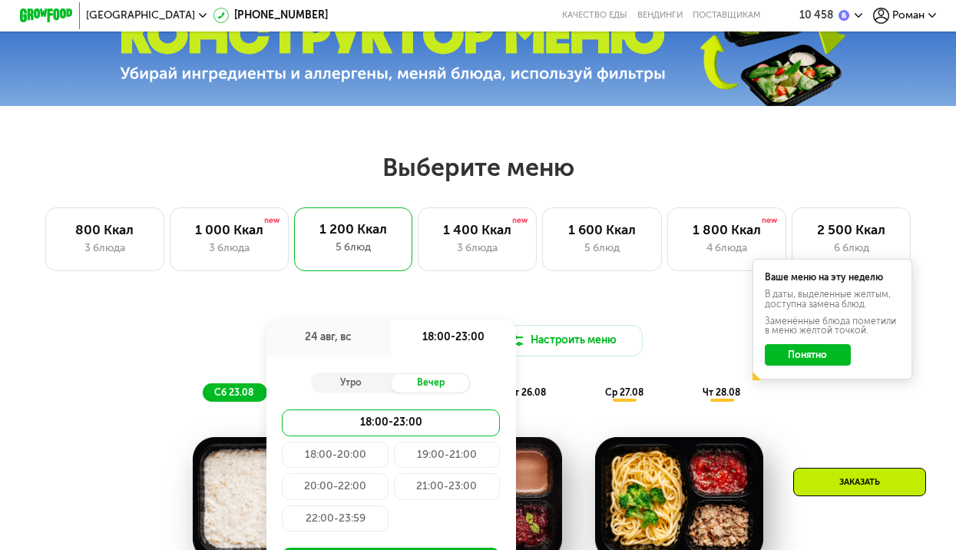
click at [394, 465] on div "18:00-20:00" at bounding box center [447, 455] width 106 height 27
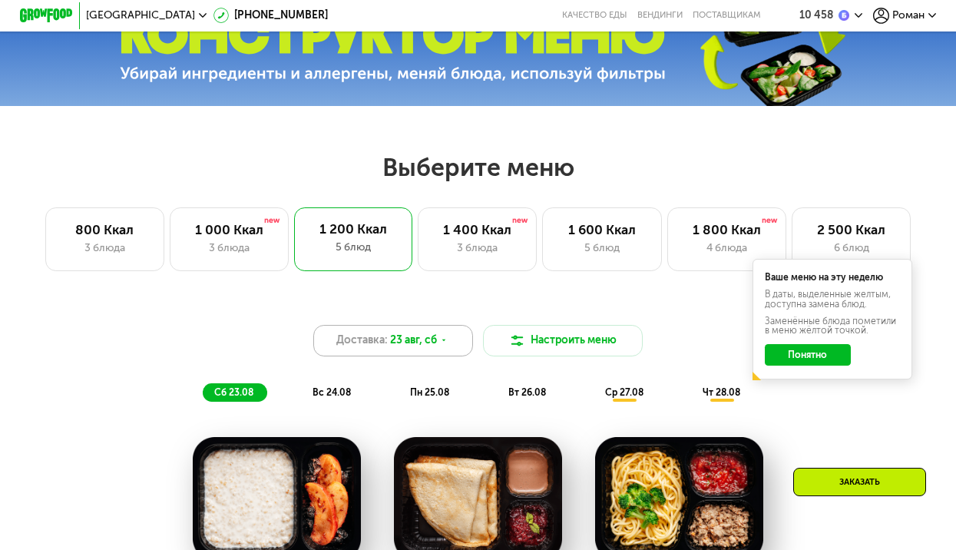
click at [437, 350] on div "Доставка: [DATE]" at bounding box center [393, 341] width 160 height 32
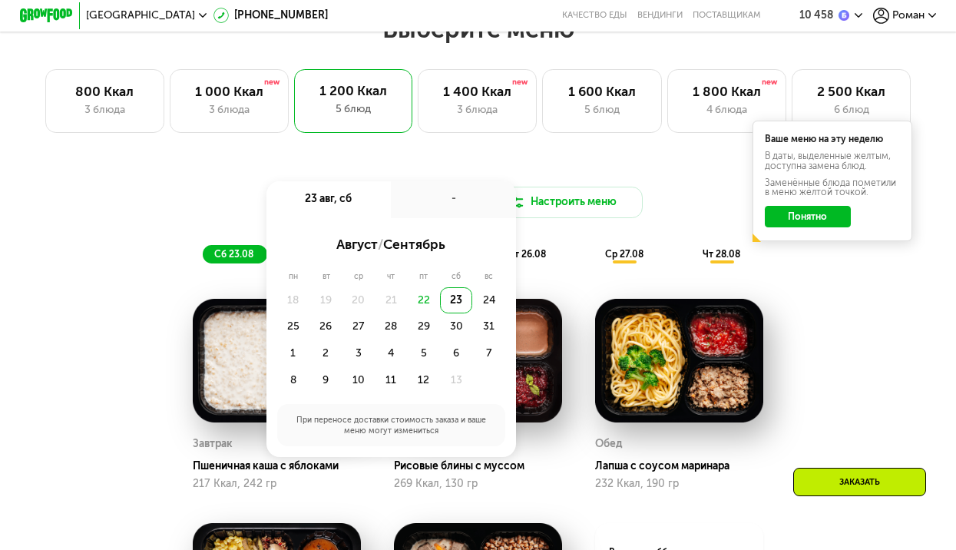
scroll to position [615, 0]
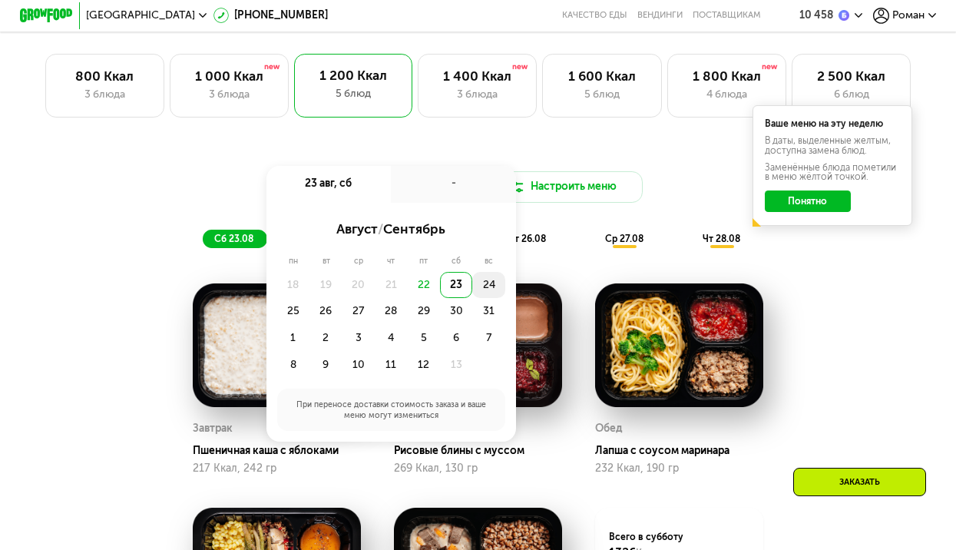
click at [310, 298] on div "24" at bounding box center [293, 311] width 32 height 27
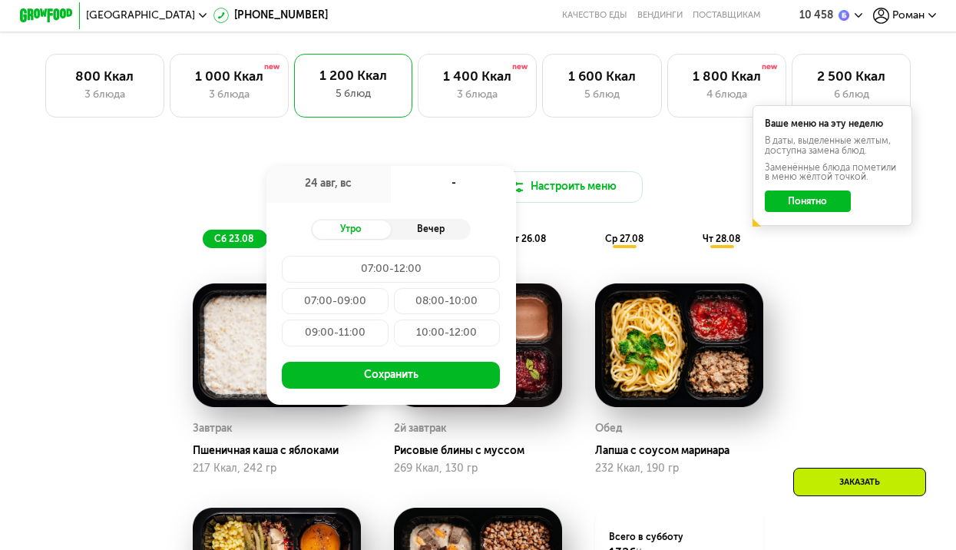
click at [424, 235] on div "Вечер" at bounding box center [431, 229] width 80 height 18
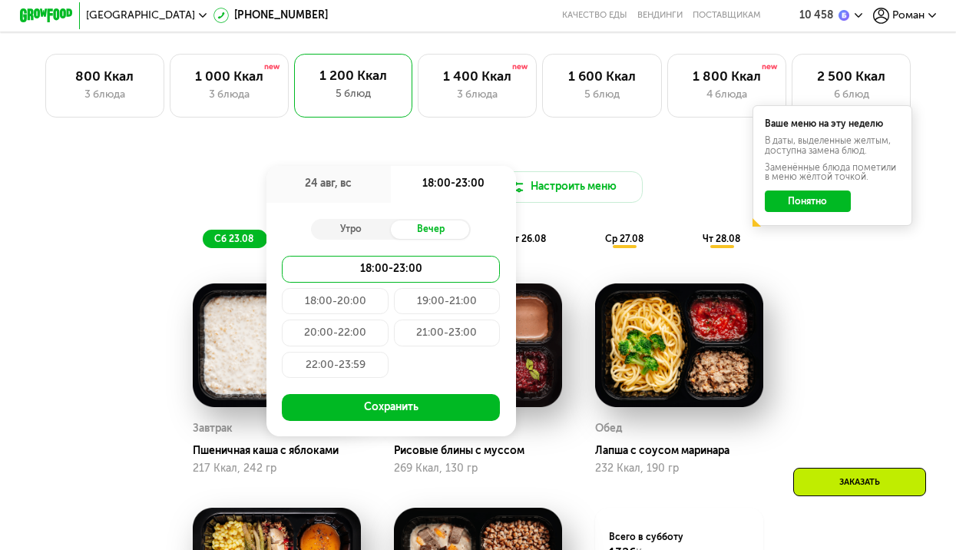
click at [394, 307] on div "18:00-20:00" at bounding box center [447, 301] width 106 height 27
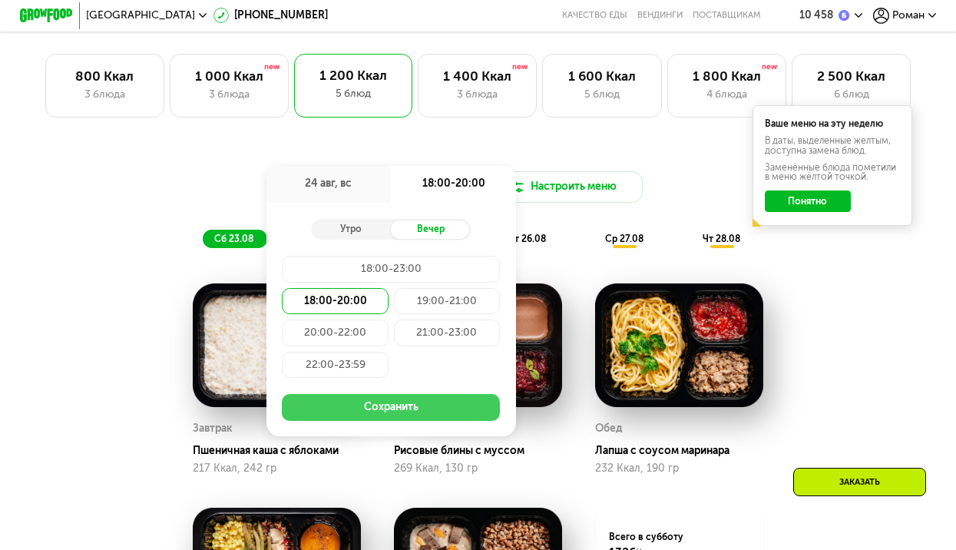
click at [412, 420] on button "Сохранить" at bounding box center [391, 407] width 218 height 27
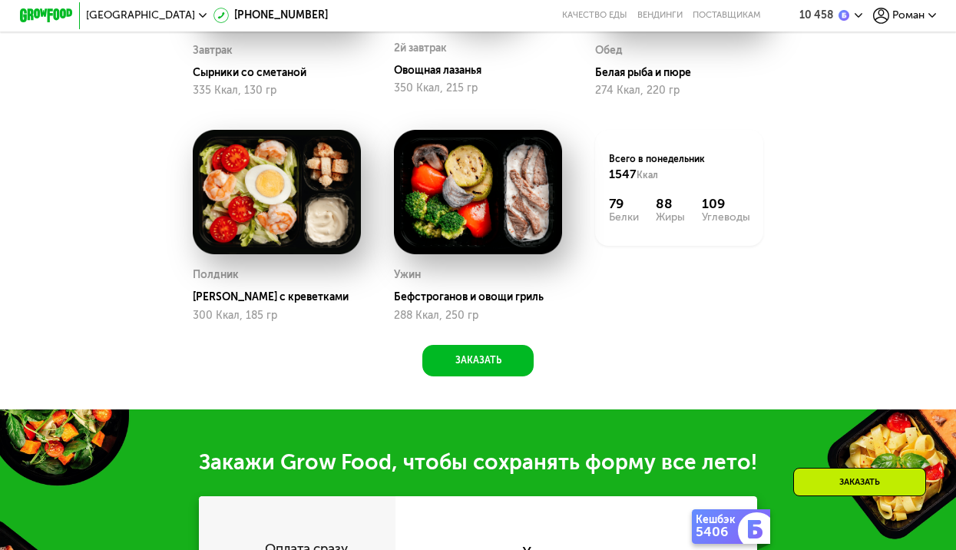
scroll to position [999, 0]
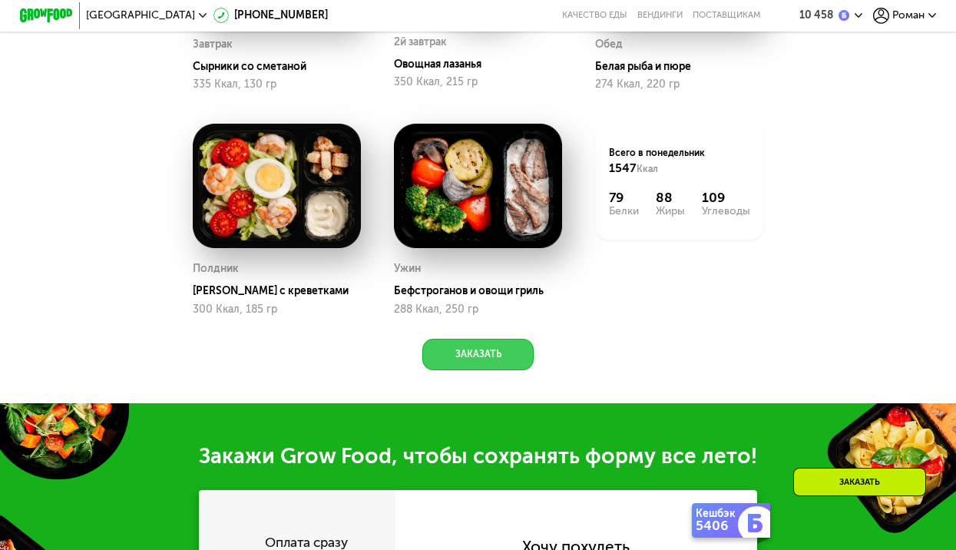
click at [516, 369] on button "Заказать" at bounding box center [478, 355] width 111 height 32
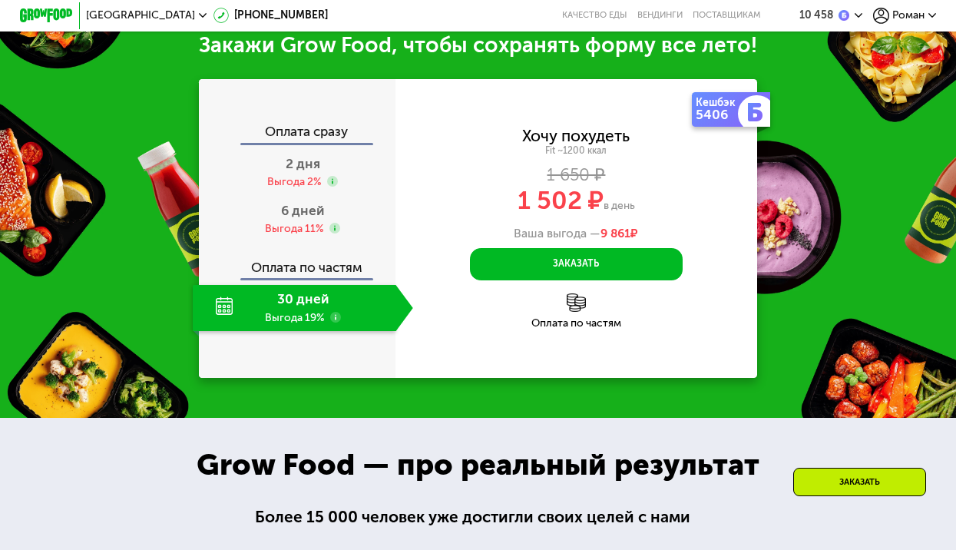
scroll to position [1417, 0]
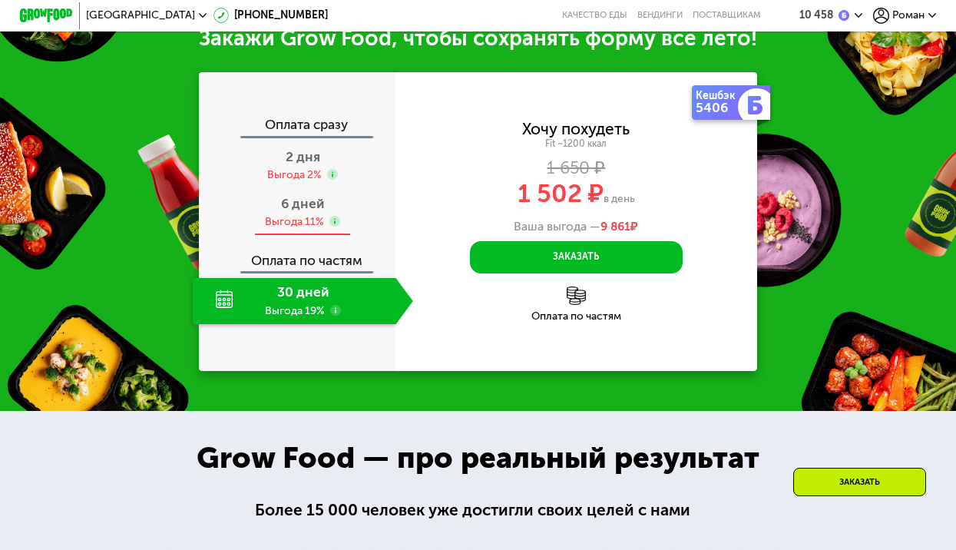
click at [289, 229] on div "Выгода 11%" at bounding box center [294, 221] width 59 height 15
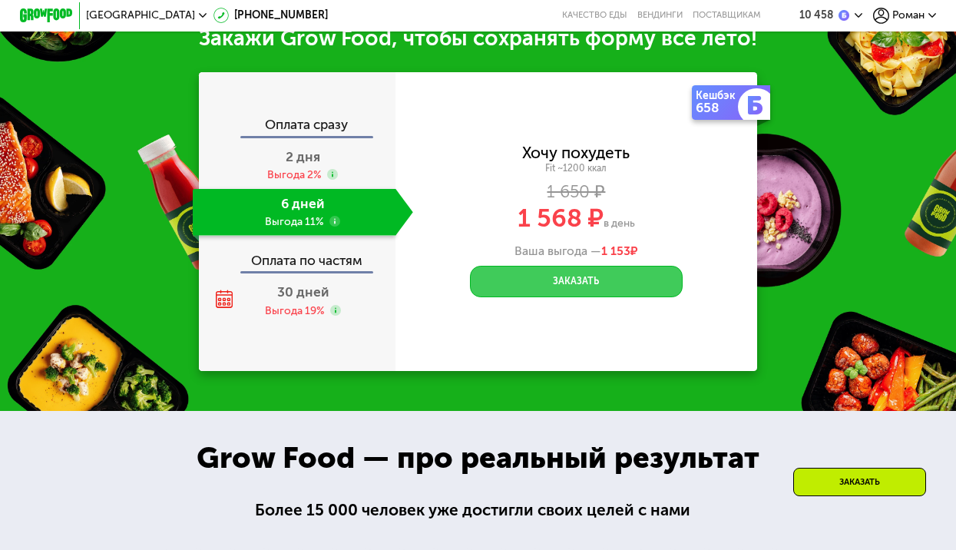
click at [526, 298] on button "Заказать" at bounding box center [576, 282] width 213 height 32
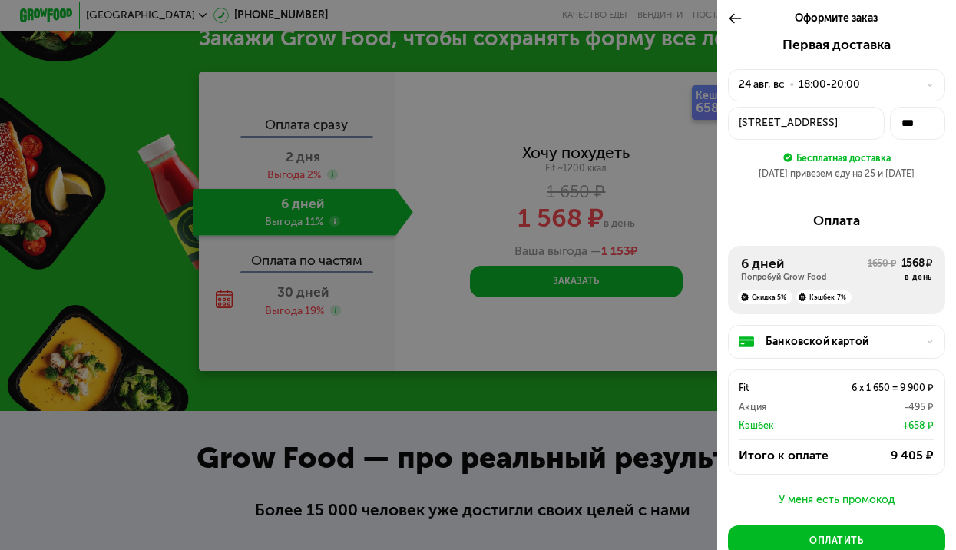
click at [820, 131] on div "[STREET_ADDRESS]" at bounding box center [806, 123] width 134 height 16
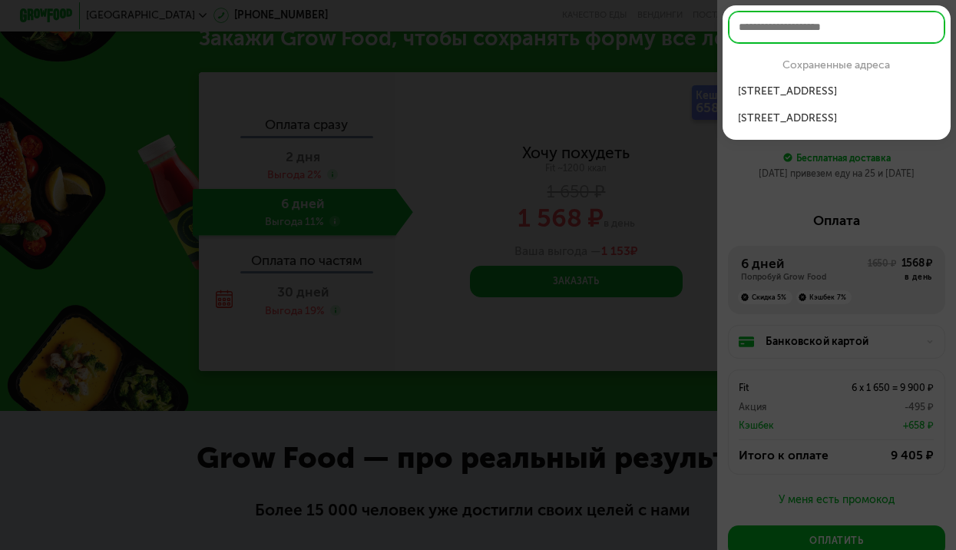
click at [790, 115] on div "[STREET_ADDRESS]" at bounding box center [836, 119] width 197 height 16
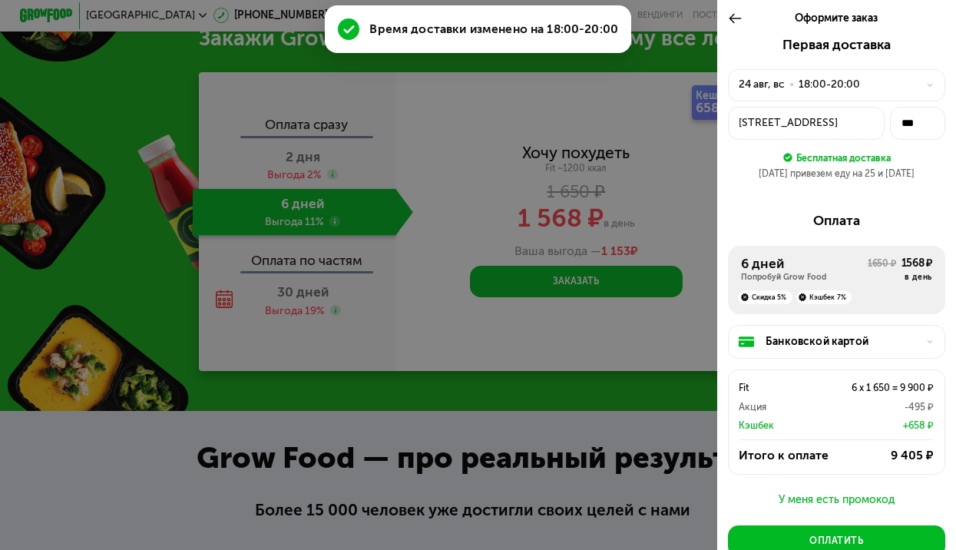
click at [827, 119] on div "[STREET_ADDRESS]" at bounding box center [806, 123] width 134 height 16
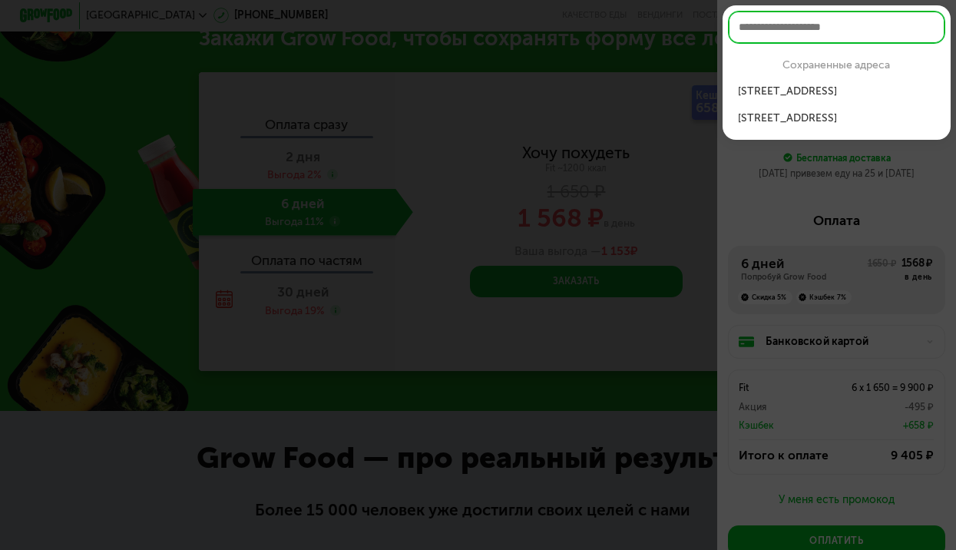
click at [808, 31] on input "text" at bounding box center [837, 28] width 218 height 34
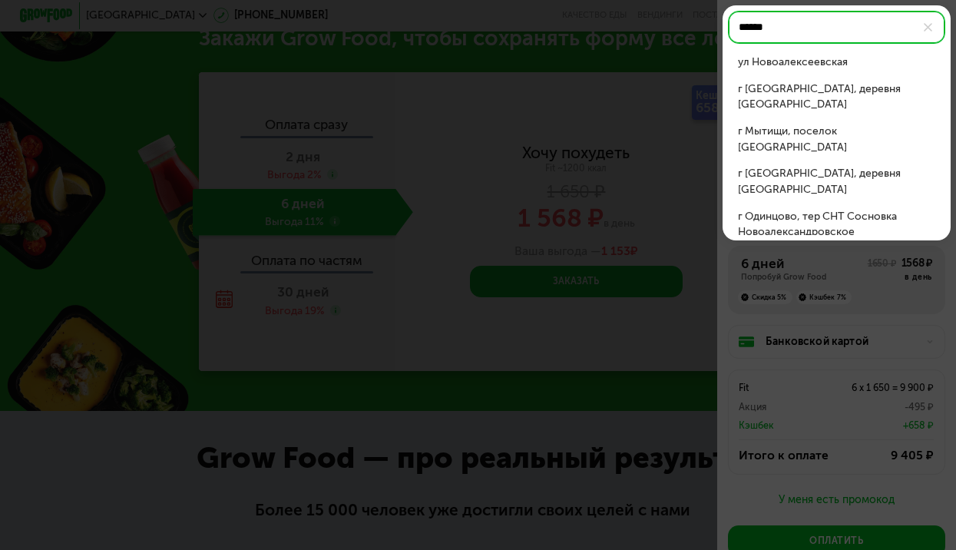
click at [821, 60] on div "ул Новоалексеевская" at bounding box center [836, 63] width 197 height 16
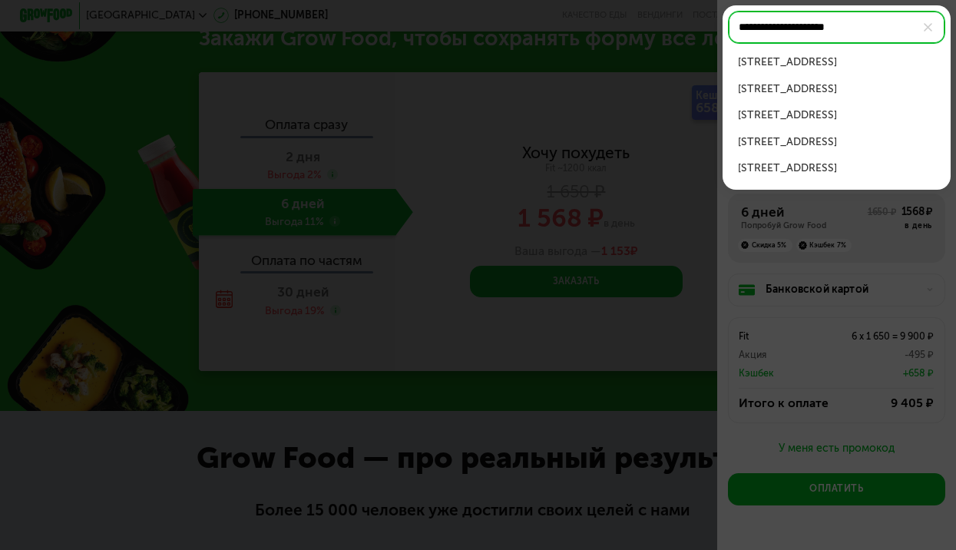
click at [883, 141] on div "ул Новоалексеевская, д 16 к 2" at bounding box center [836, 142] width 197 height 16
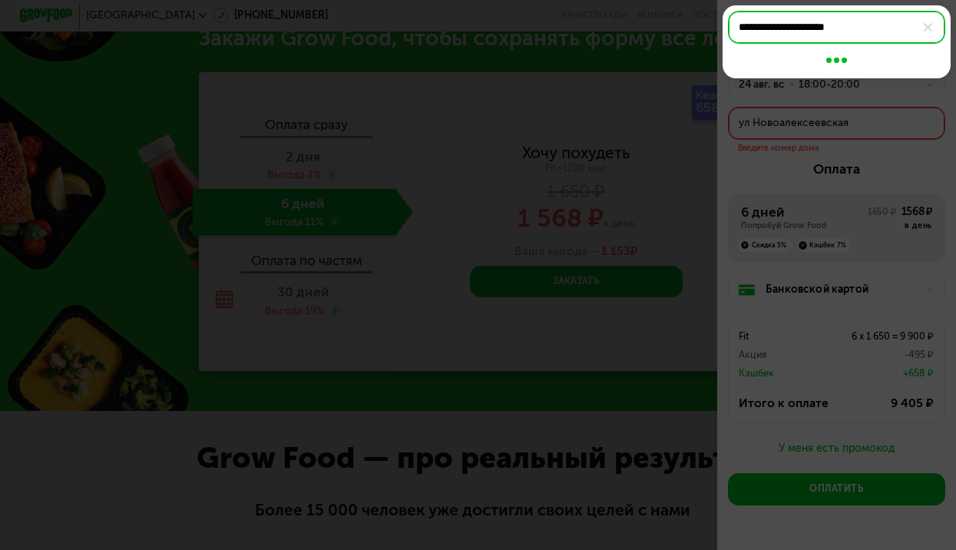
type input "**********"
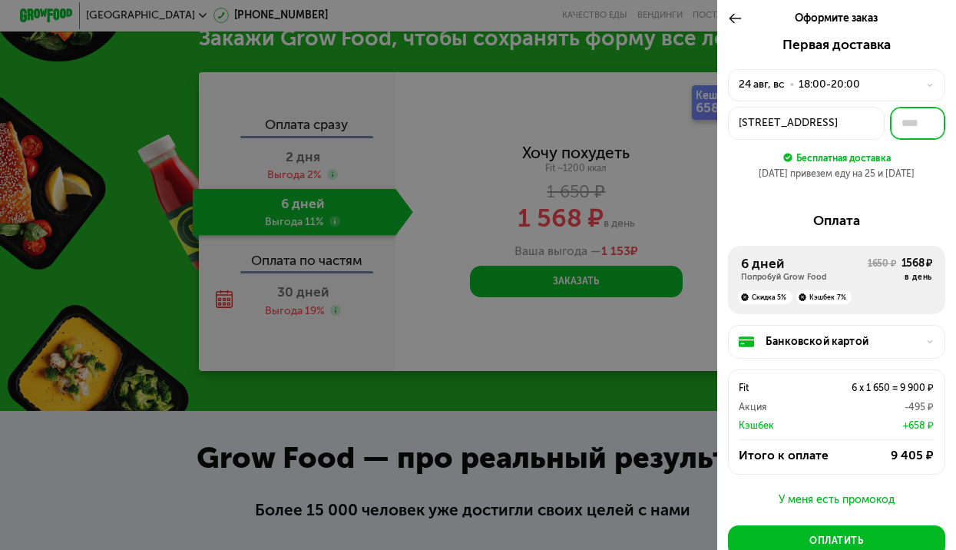
click at [902, 124] on input "text" at bounding box center [918, 124] width 56 height 34
type input "***"
click at [917, 167] on div "Первая доставка 24 авг, вс • 18:00-20:00 ул Новоалексеевская, 16к2 *** Бесплатн…" at bounding box center [837, 114] width 218 height 154
click at [901, 161] on div "Бесплатная доставка" at bounding box center [837, 158] width 218 height 15
click at [767, 124] on div "ул Новоалексеевская, 16к2" at bounding box center [806, 123] width 134 height 16
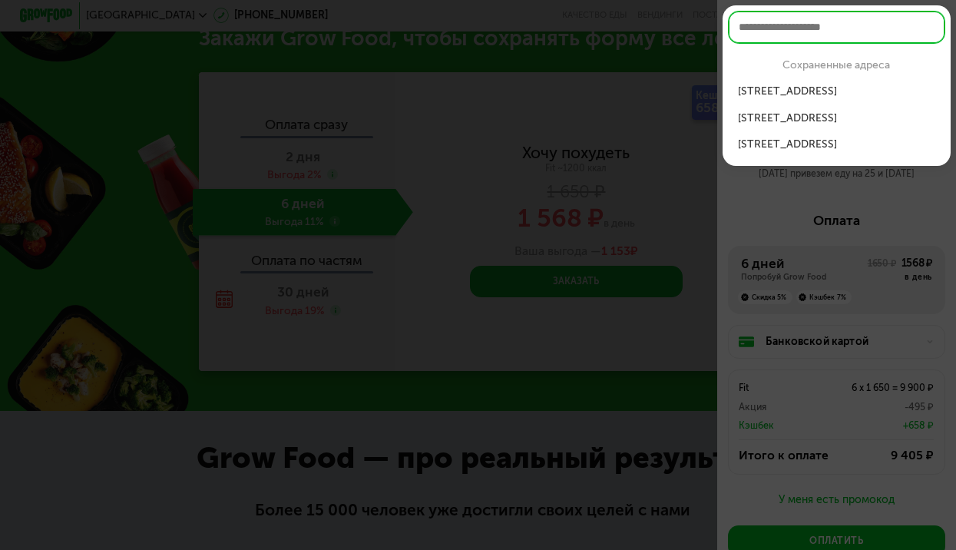
click at [792, 144] on div "ул Новоалексеев...я, 16к2, кв 534" at bounding box center [836, 145] width 197 height 16
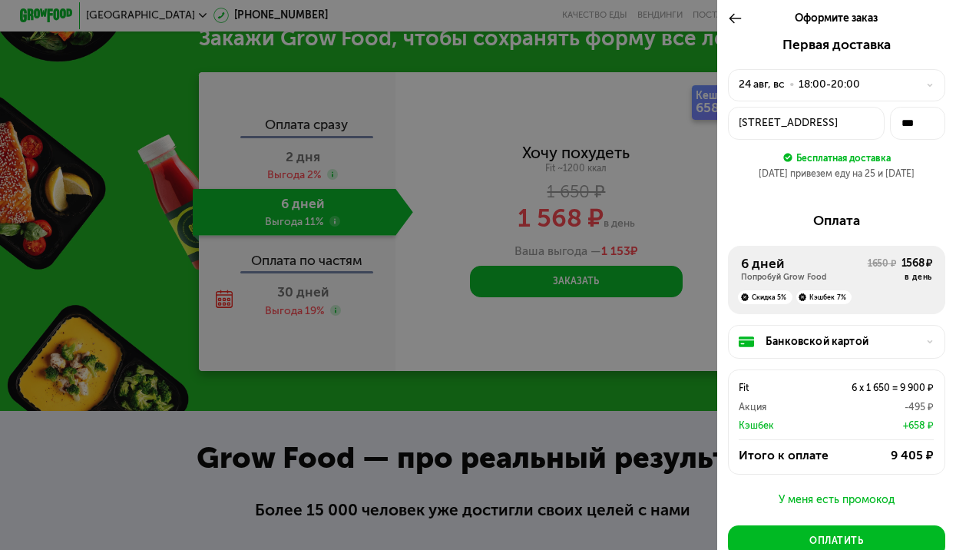
scroll to position [88, 0]
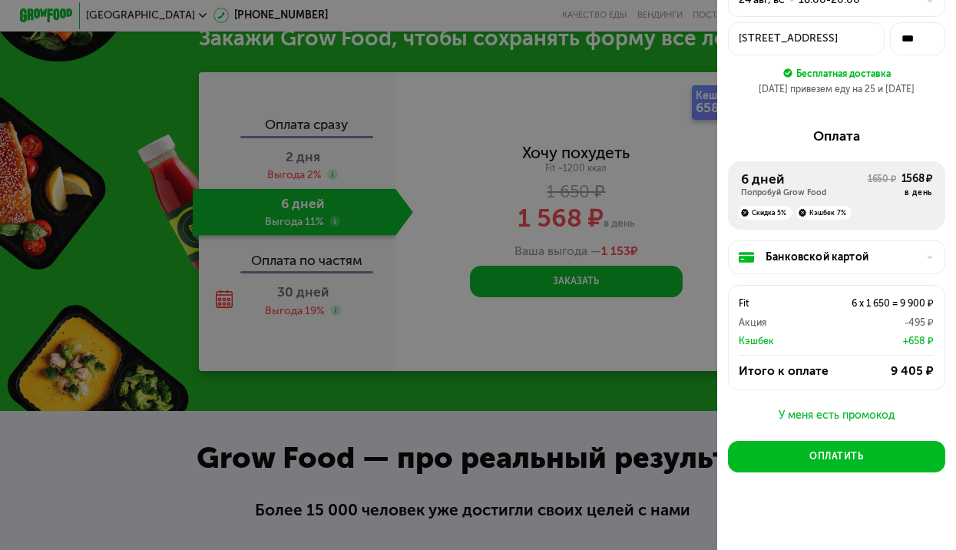
click at [916, 250] on div "Банковской картой" at bounding box center [837, 257] width 218 height 34
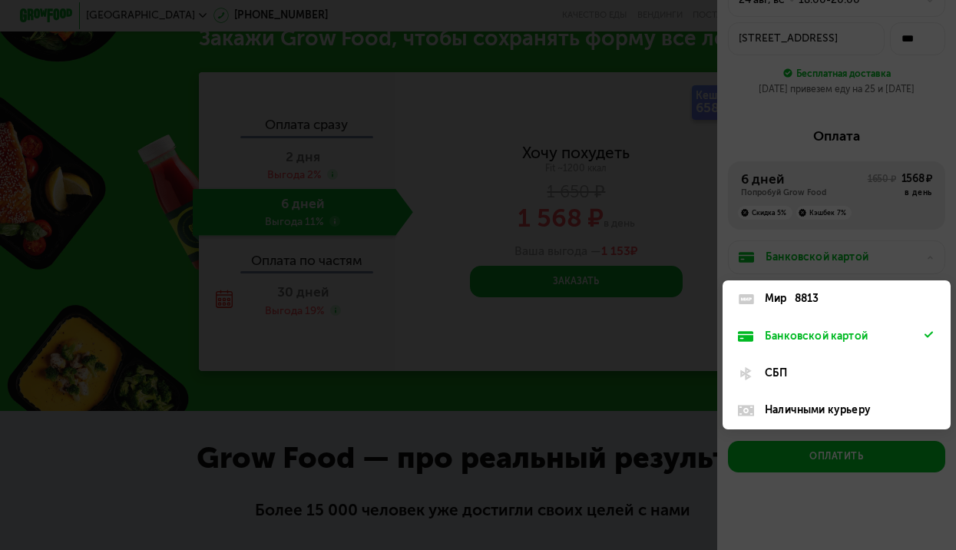
click at [824, 372] on div "СБП" at bounding box center [845, 374] width 160 height 16
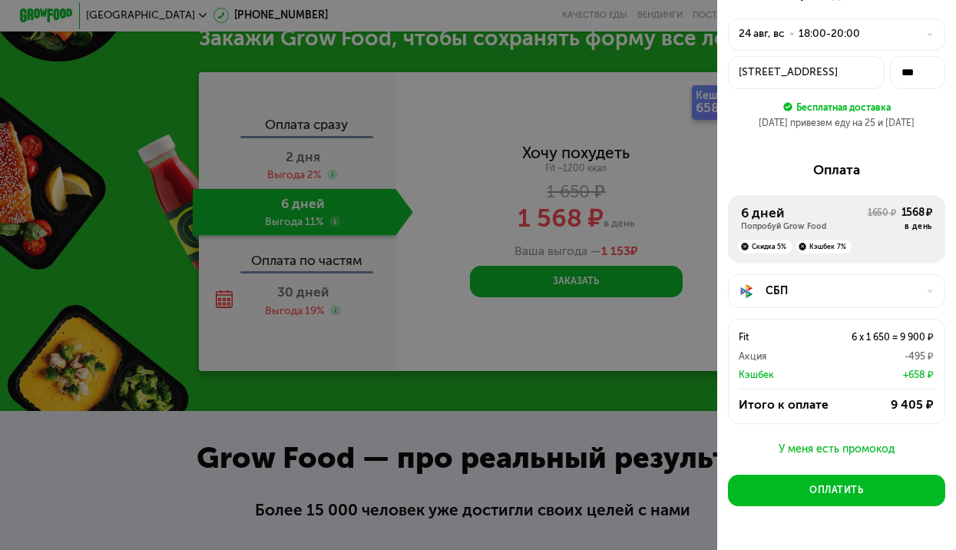
scroll to position [77, 0]
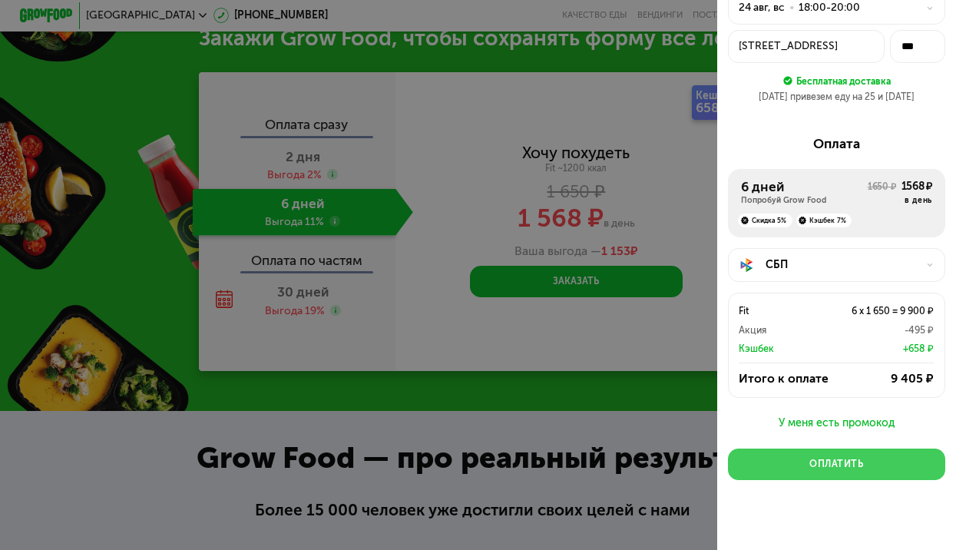
drag, startPoint x: 864, startPoint y: 462, endPoint x: 911, endPoint y: 270, distance: 197.9
click at [911, 271] on div "Первая доставка 24 авг, вс • 18:00-20:00 ул Новоалексеевская, 16к2 *** Бесплатн…" at bounding box center [837, 258] width 239 height 597
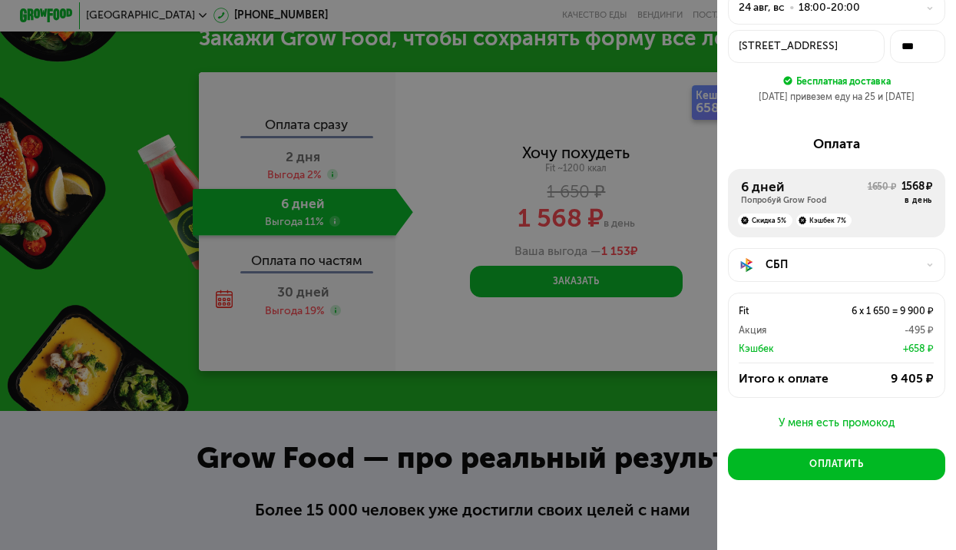
click at [919, 264] on div at bounding box center [927, 265] width 16 height 8
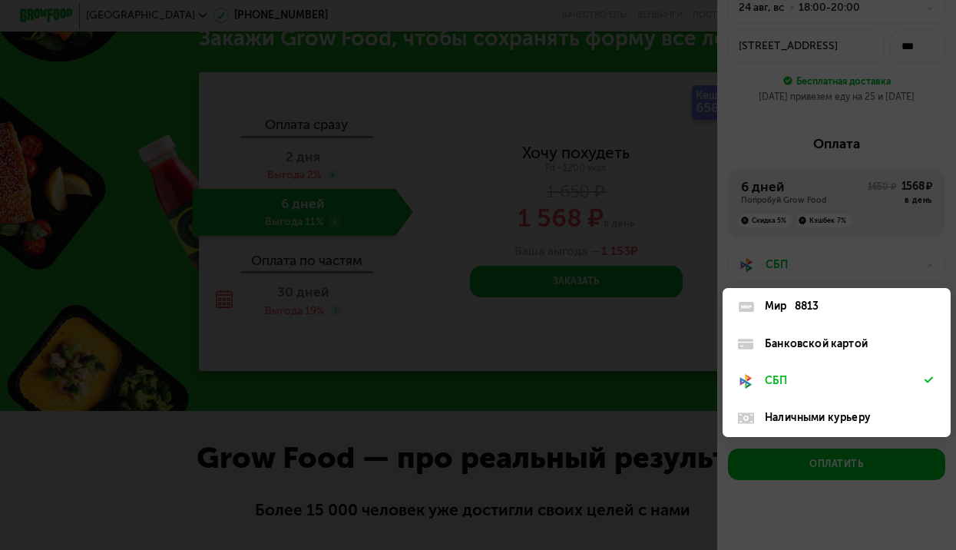
click at [831, 240] on div at bounding box center [478, 275] width 956 height 550
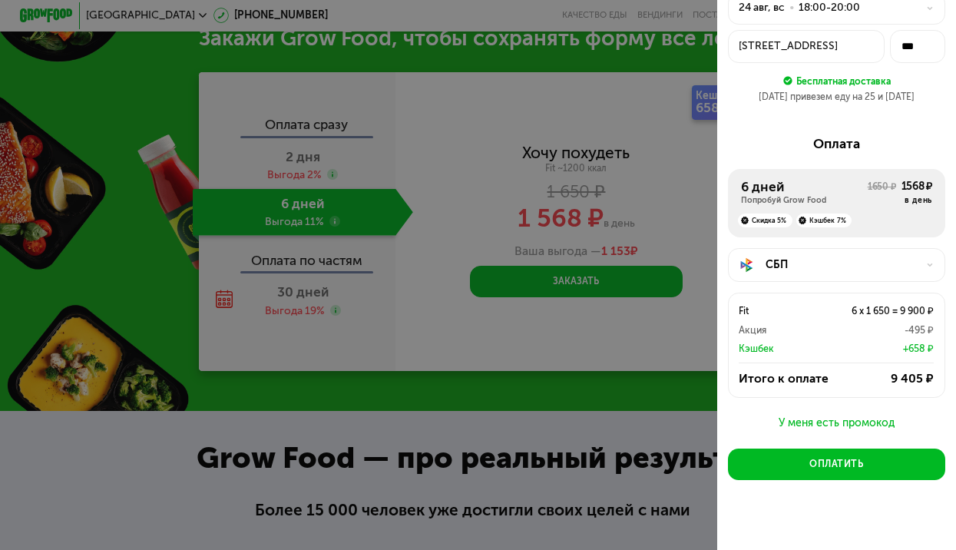
click at [517, 157] on div at bounding box center [478, 275] width 956 height 550
click at [635, 127] on div at bounding box center [478, 275] width 956 height 550
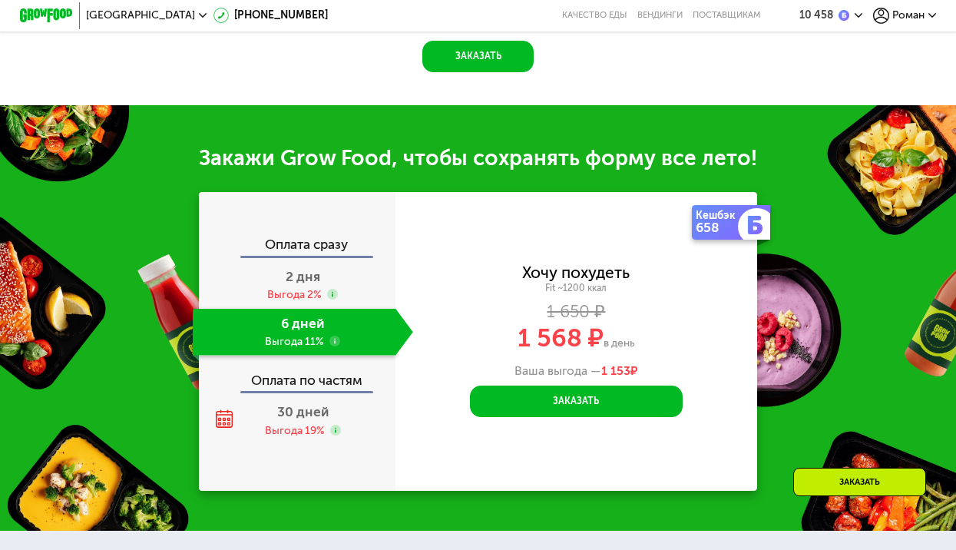
scroll to position [1263, 0]
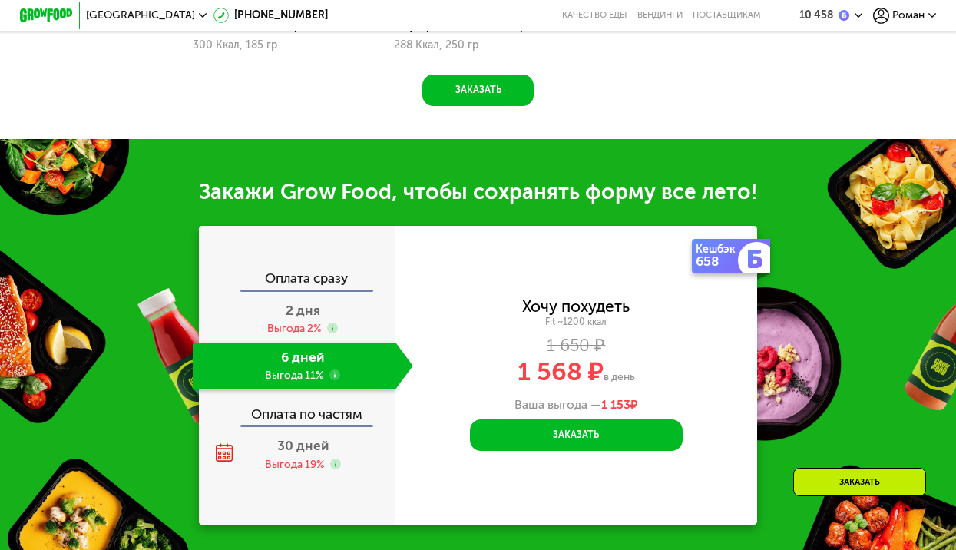
click at [844, 16] on img at bounding box center [844, 15] width 11 height 11
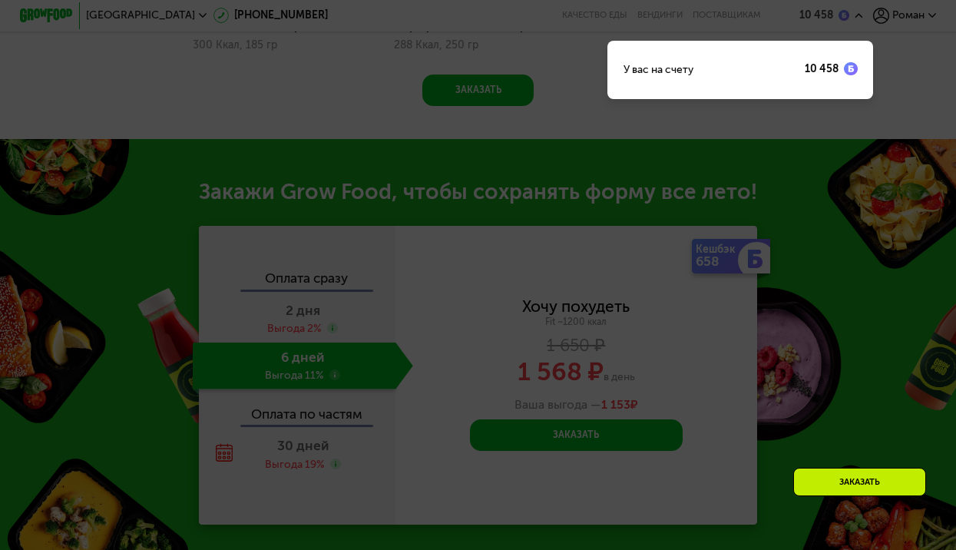
click at [837, 68] on div "10 458" at bounding box center [822, 69] width 34 height 11
click at [883, 35] on div at bounding box center [478, 275] width 956 height 550
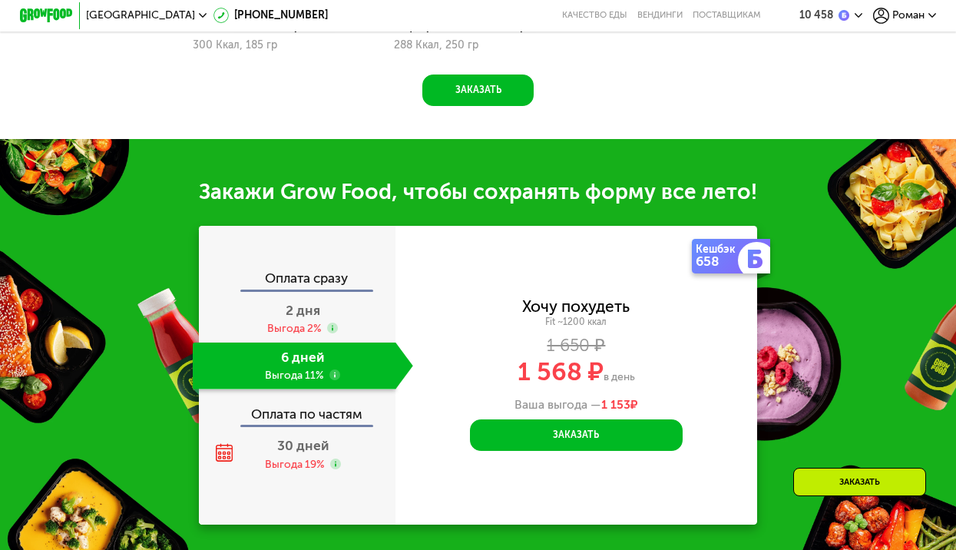
click at [929, 6] on div "10 458 Роман" at bounding box center [857, 15] width 171 height 29
click at [935, 15] on icon at bounding box center [933, 16] width 8 height 8
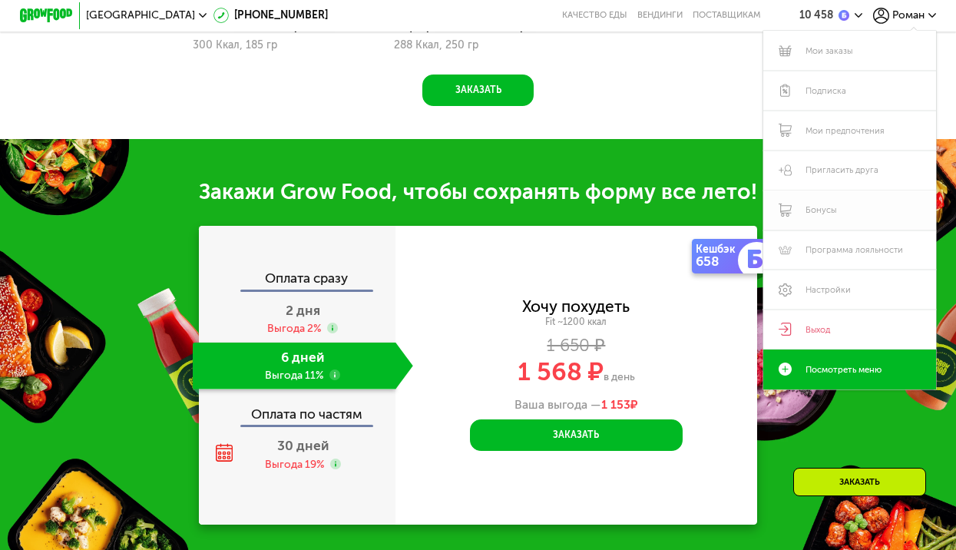
click at [818, 213] on link "Бонусы" at bounding box center [850, 211] width 173 height 40
